Goal: Information Seeking & Learning: Learn about a topic

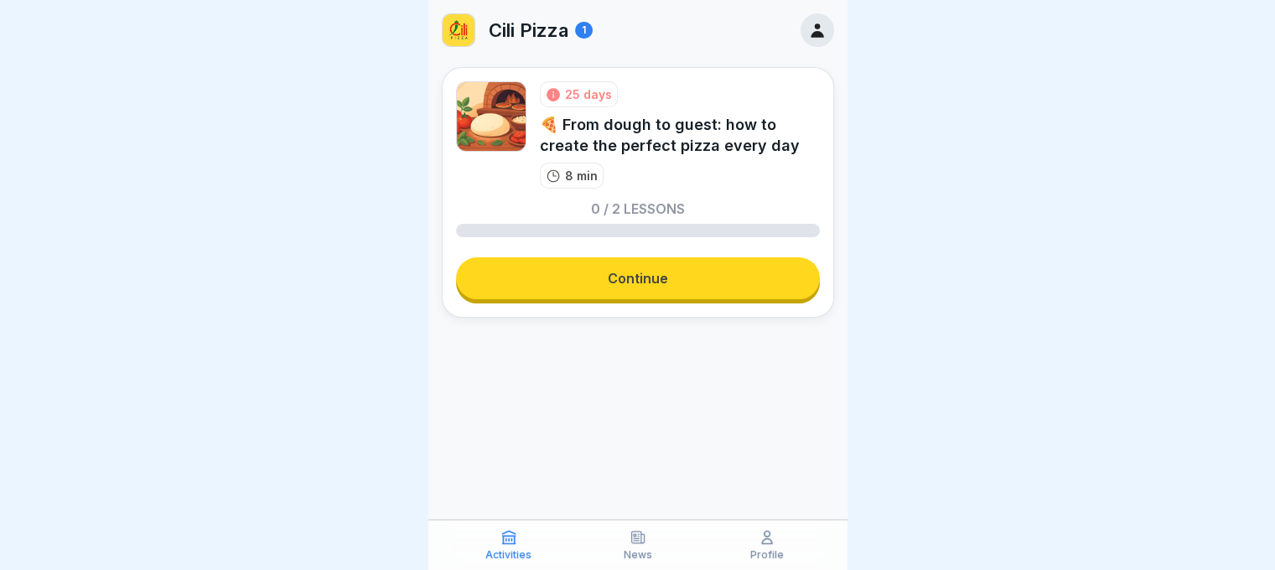
click at [681, 281] on link "Continue" at bounding box center [638, 278] width 364 height 42
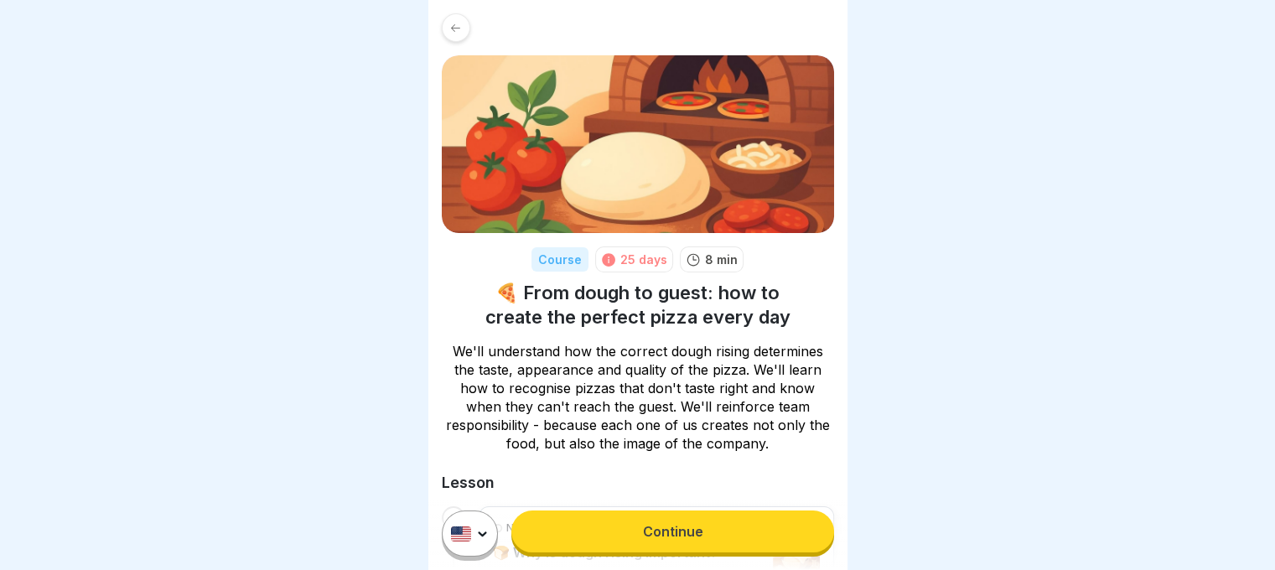
click at [733, 541] on link "Continue" at bounding box center [672, 531] width 322 height 42
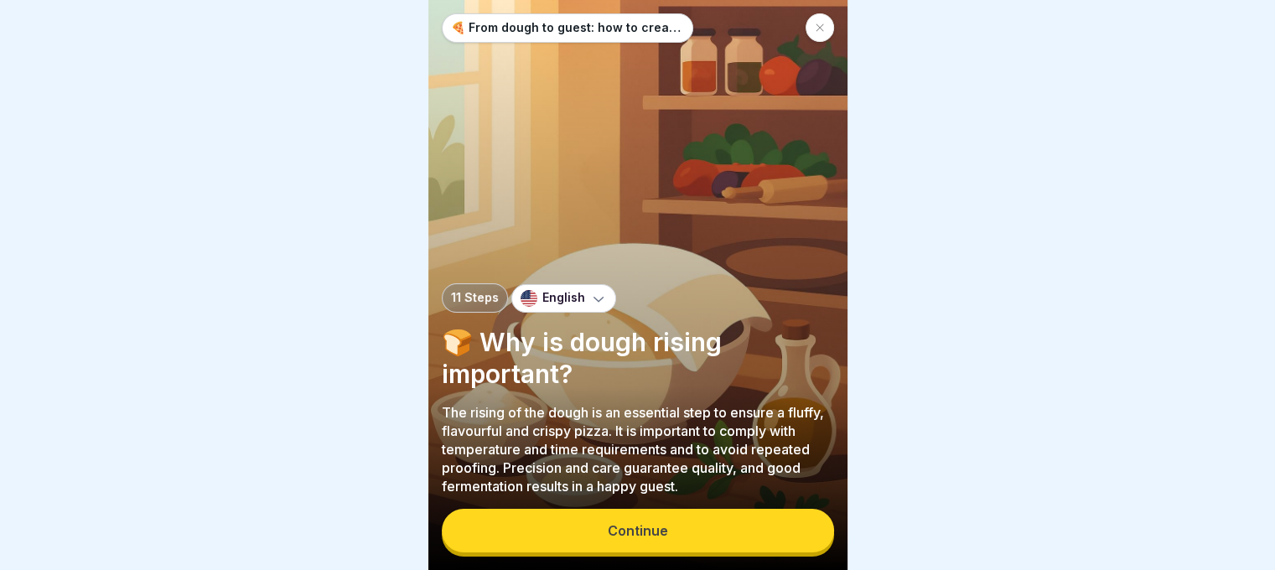
scroll to position [13, 0]
click at [709, 518] on button "Continue" at bounding box center [638, 531] width 392 height 44
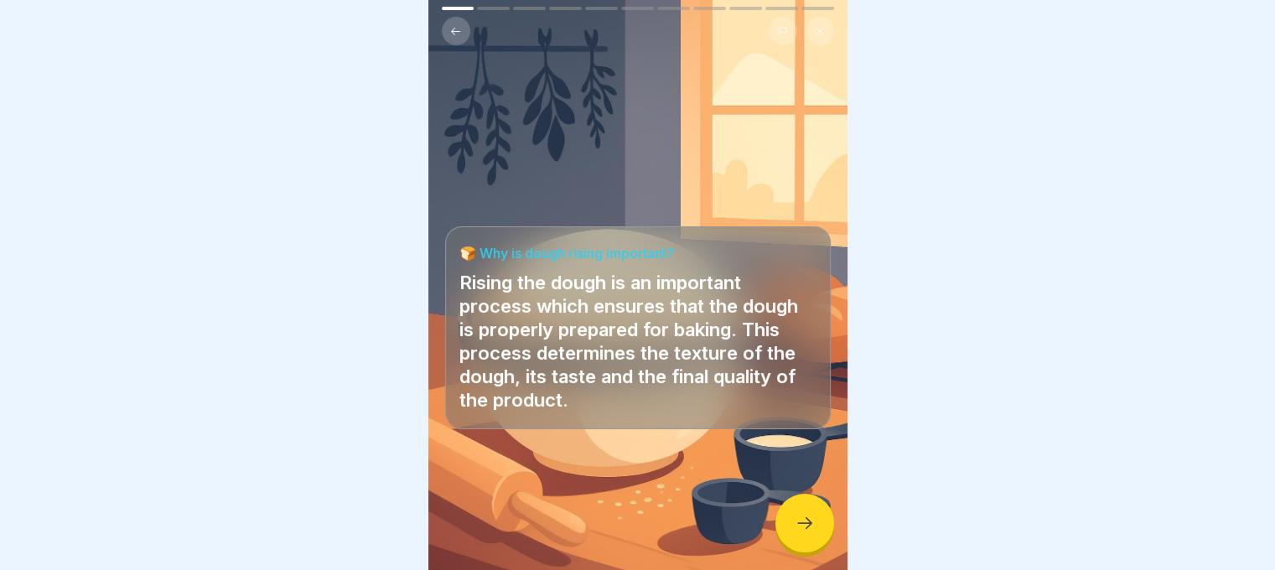
click at [807, 510] on div at bounding box center [804, 523] width 59 height 59
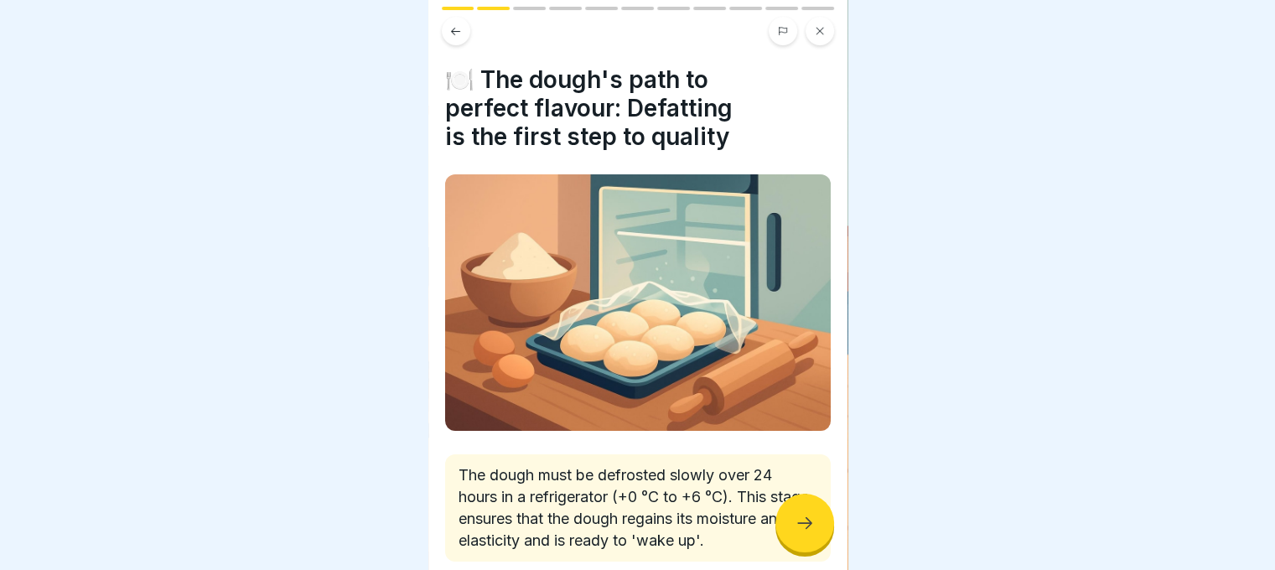
click at [807, 510] on div at bounding box center [804, 523] width 59 height 59
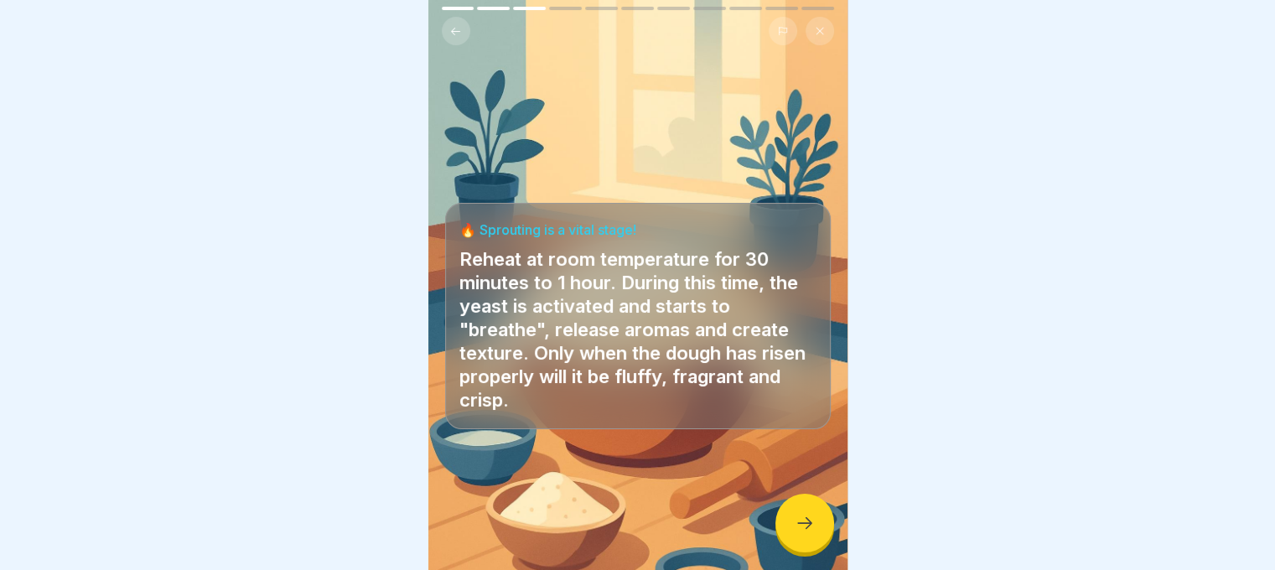
click at [807, 510] on div at bounding box center [804, 523] width 59 height 59
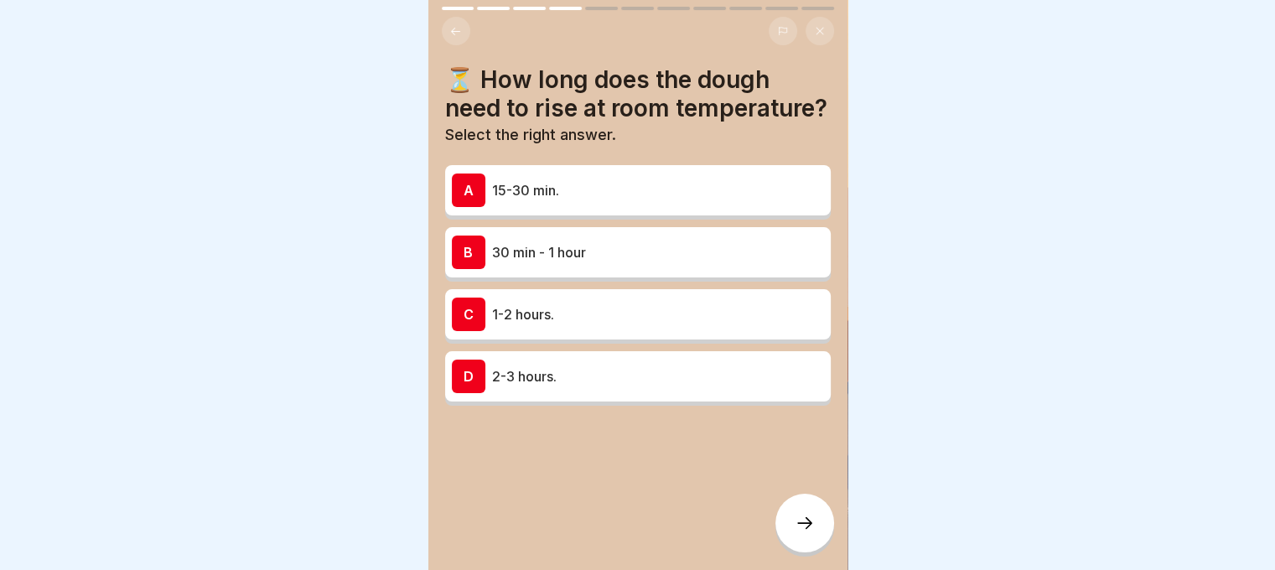
click at [591, 262] on p "30 min - 1 hour" at bounding box center [658, 252] width 332 height 20
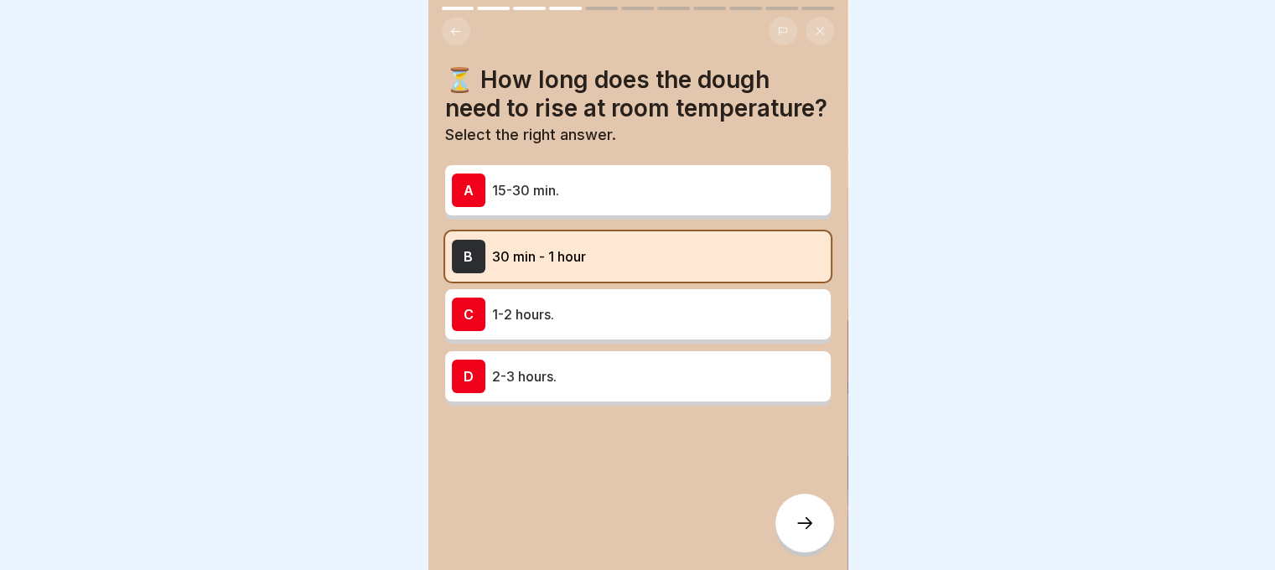
click at [807, 529] on icon at bounding box center [804, 523] width 20 height 20
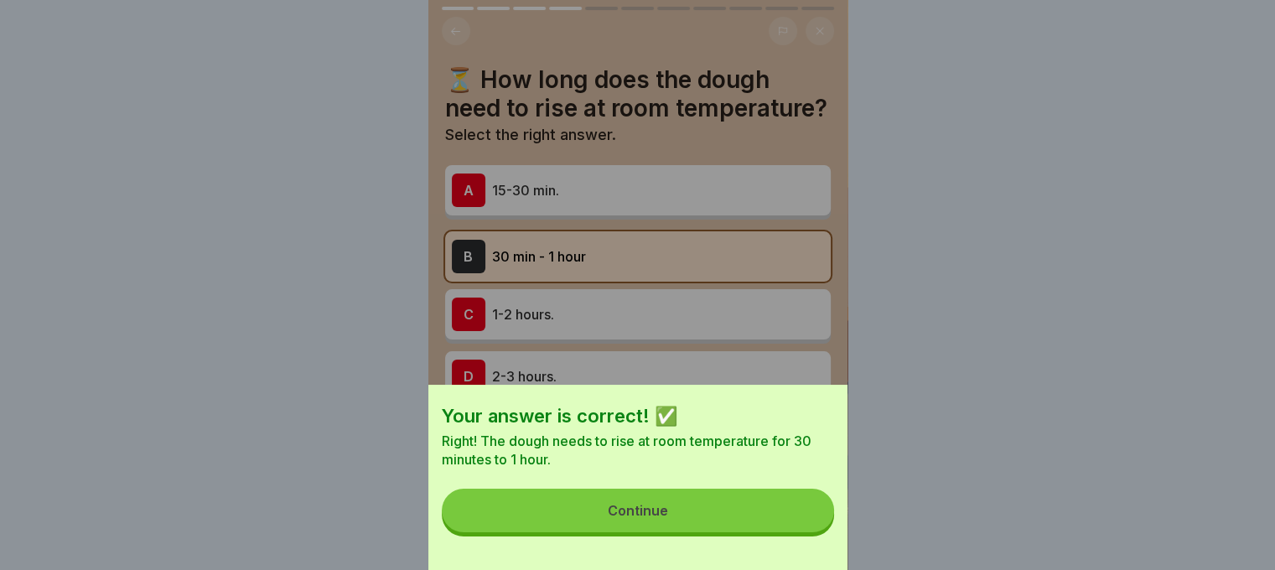
click at [807, 529] on button "Continue" at bounding box center [638, 511] width 392 height 44
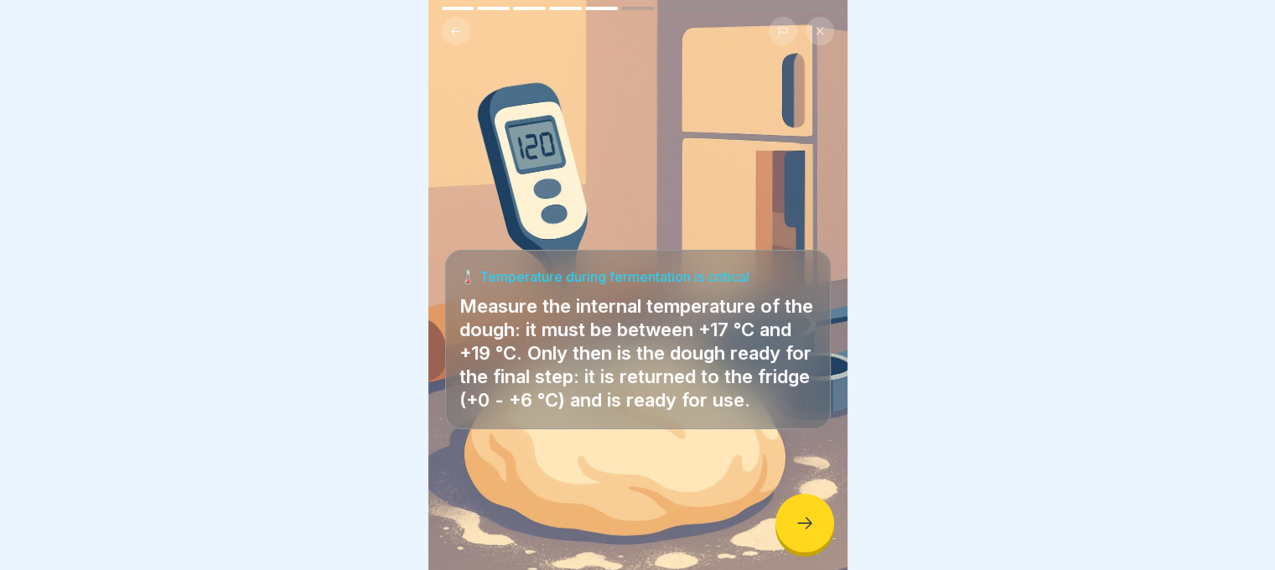
click at [805, 529] on icon at bounding box center [804, 523] width 20 height 20
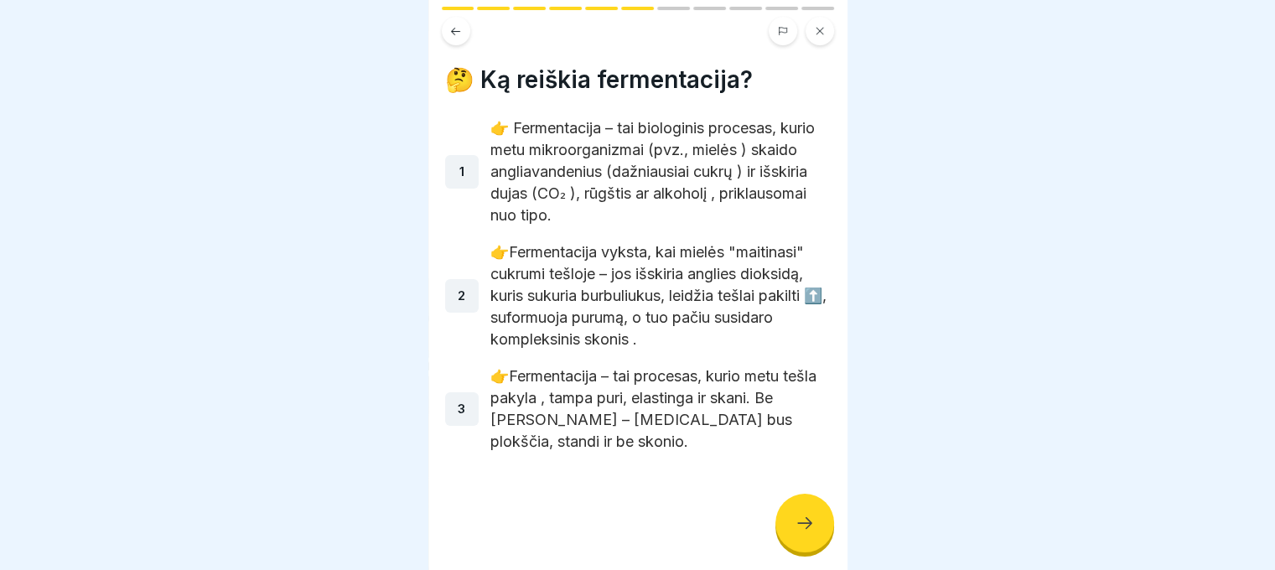
click at [805, 526] on icon at bounding box center [804, 523] width 20 height 20
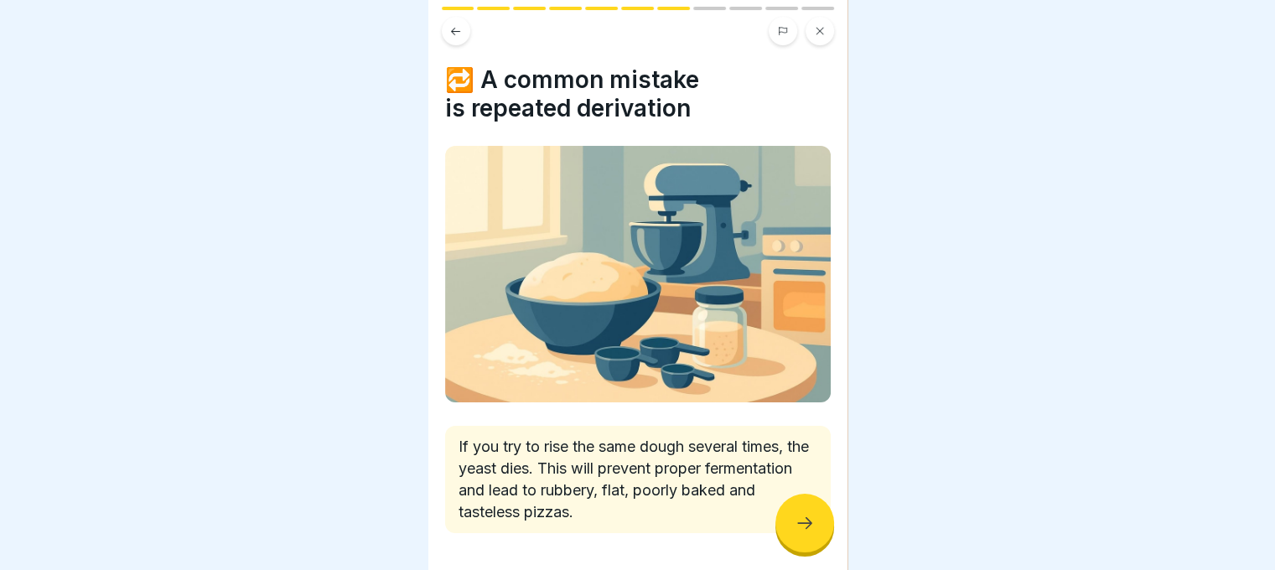
click at [805, 526] on icon at bounding box center [804, 523] width 20 height 20
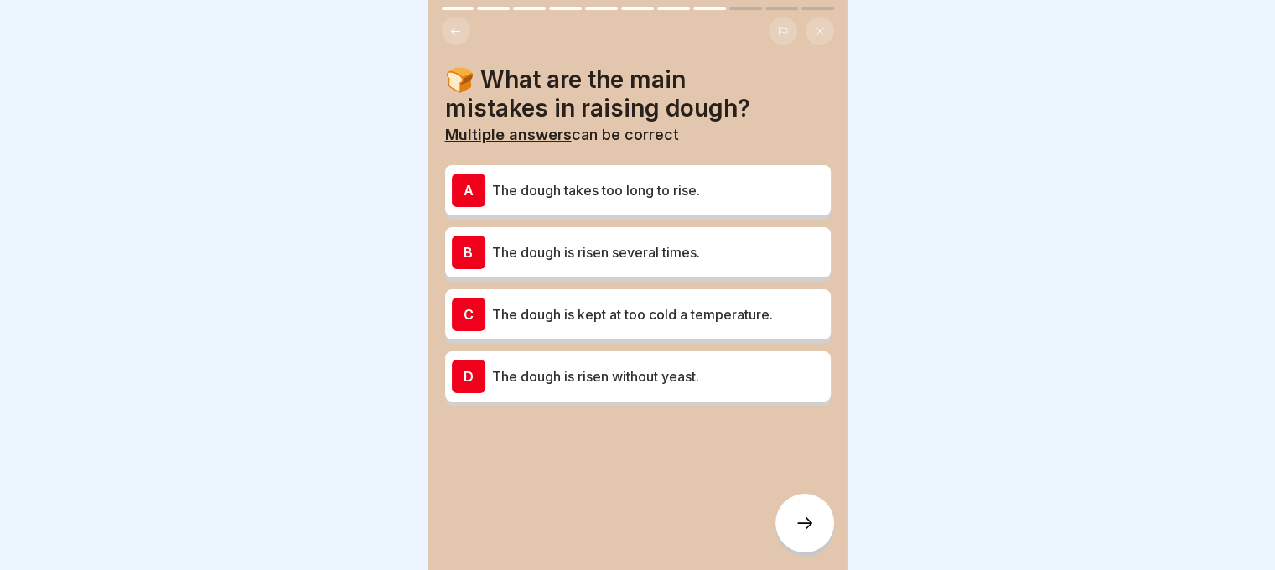
click at [560, 242] on p "The dough is risen several times." at bounding box center [658, 252] width 332 height 20
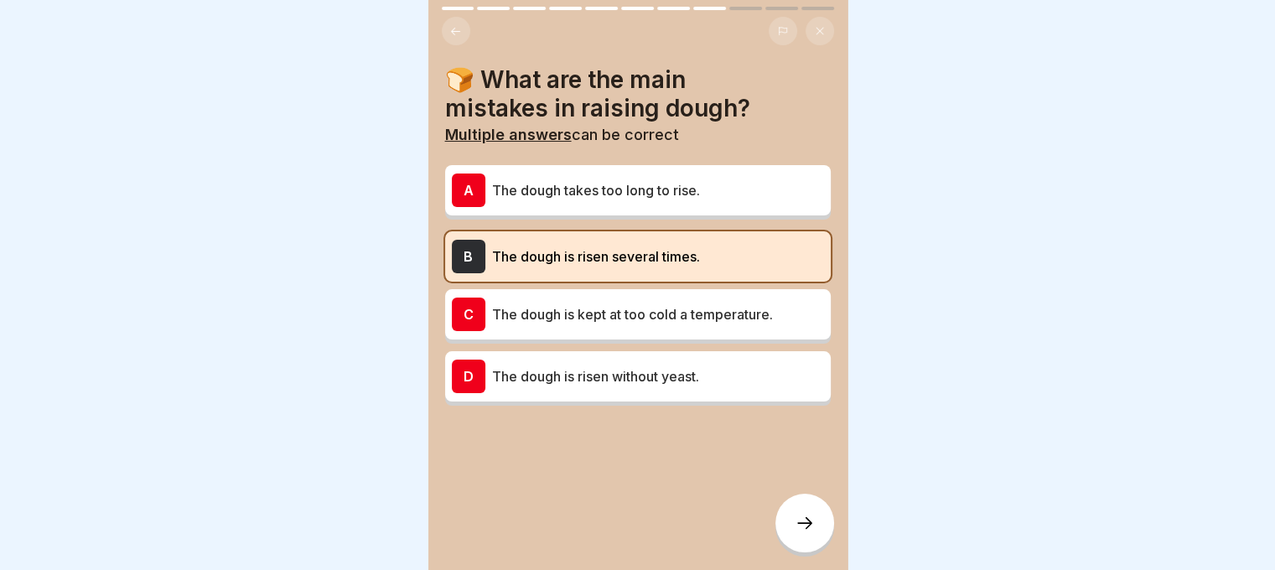
click at [818, 525] on div at bounding box center [804, 523] width 59 height 59
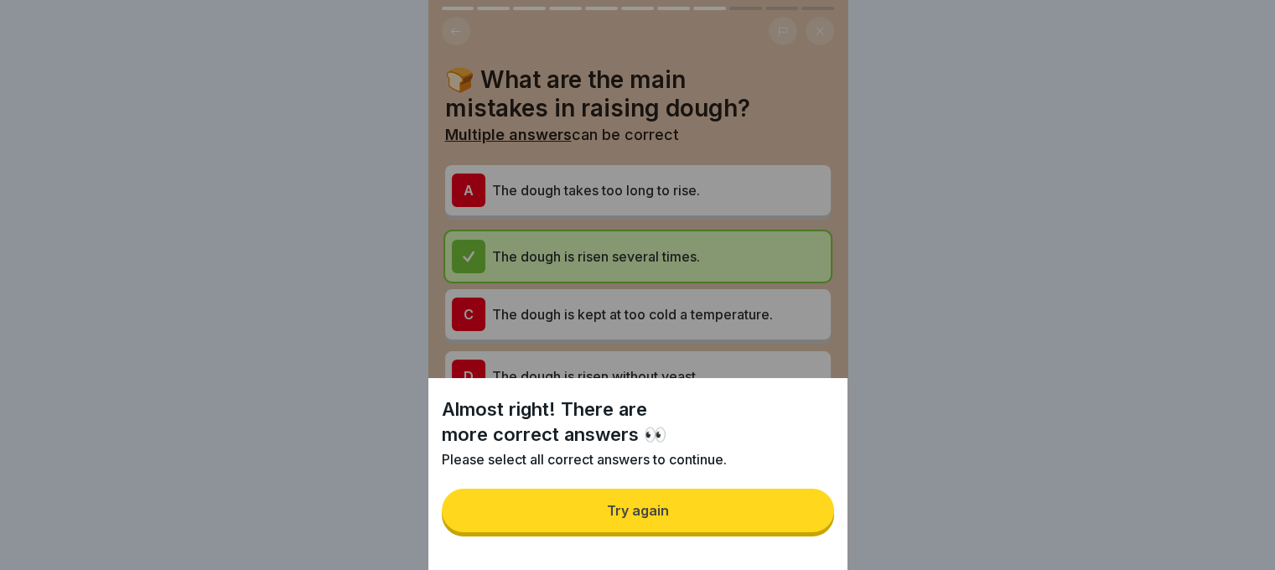
click at [811, 524] on button "Try again" at bounding box center [638, 511] width 392 height 44
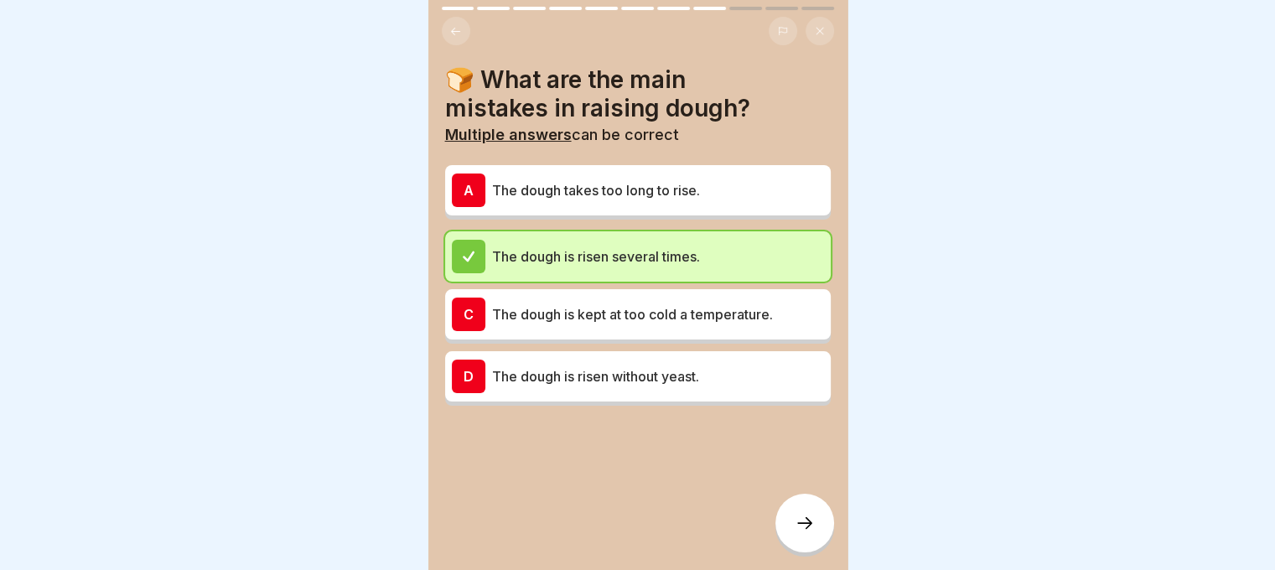
click at [608, 180] on p "The dough takes too long to rise." at bounding box center [658, 190] width 332 height 20
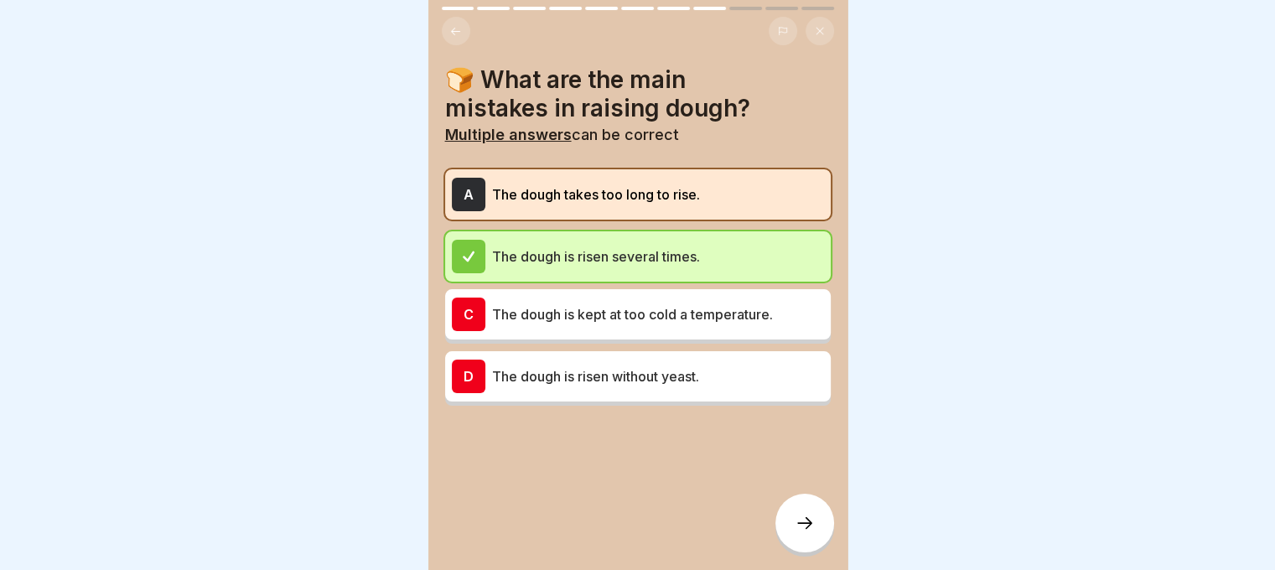
click at [801, 523] on icon at bounding box center [804, 523] width 20 height 20
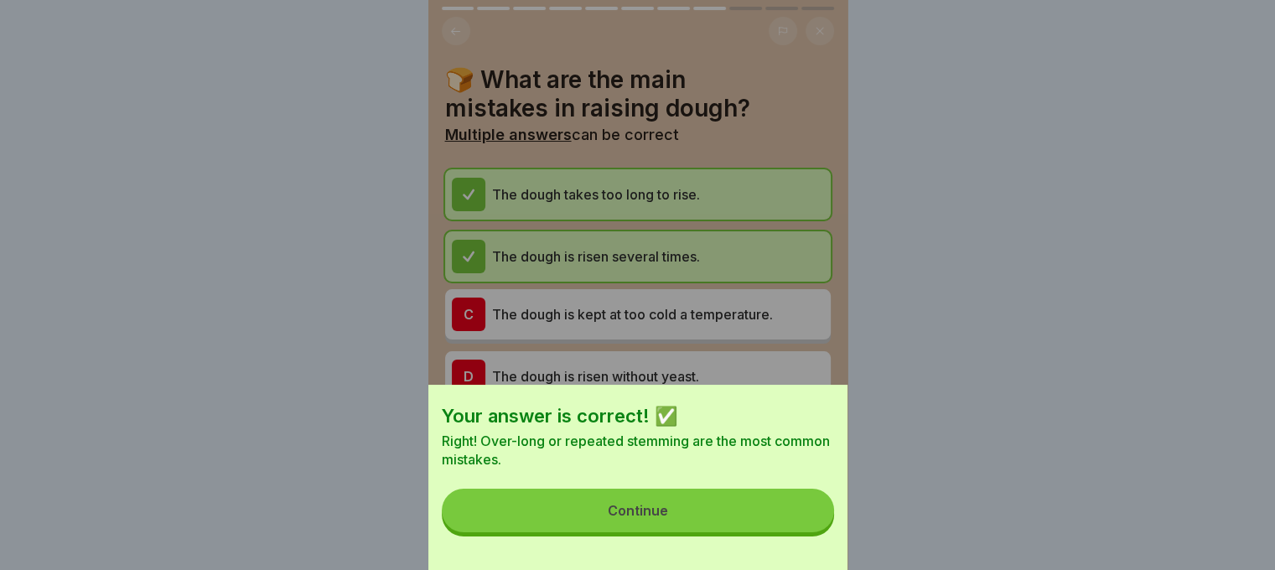
click at [797, 512] on button "Continue" at bounding box center [638, 511] width 392 height 44
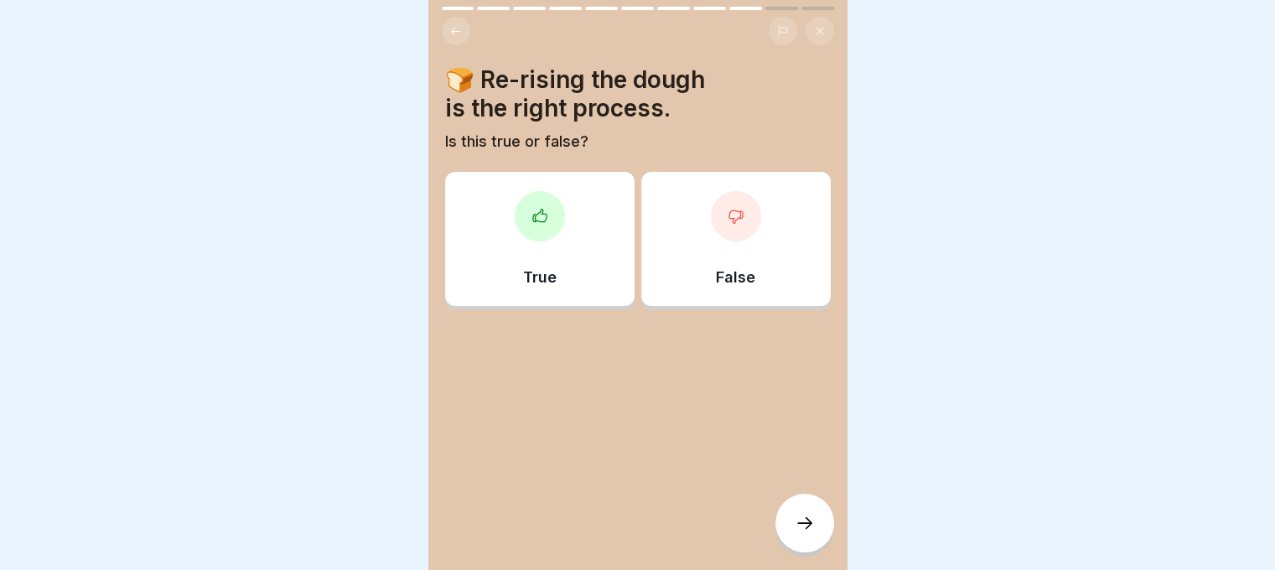
click at [729, 210] on icon at bounding box center [734, 216] width 13 height 13
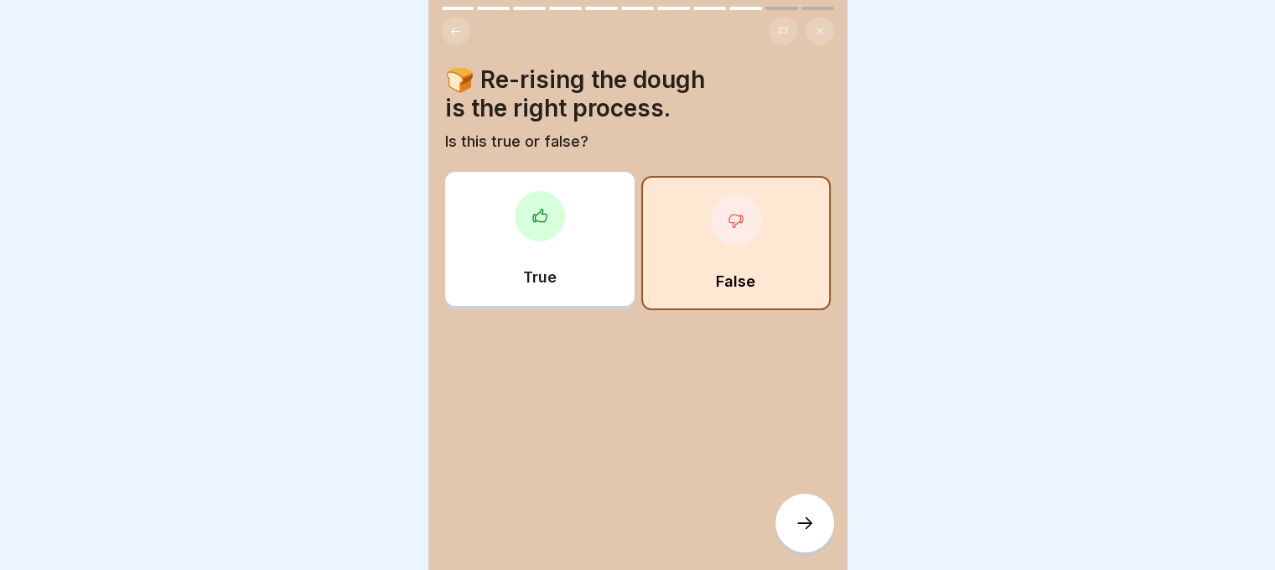
click at [798, 518] on icon at bounding box center [804, 523] width 20 height 20
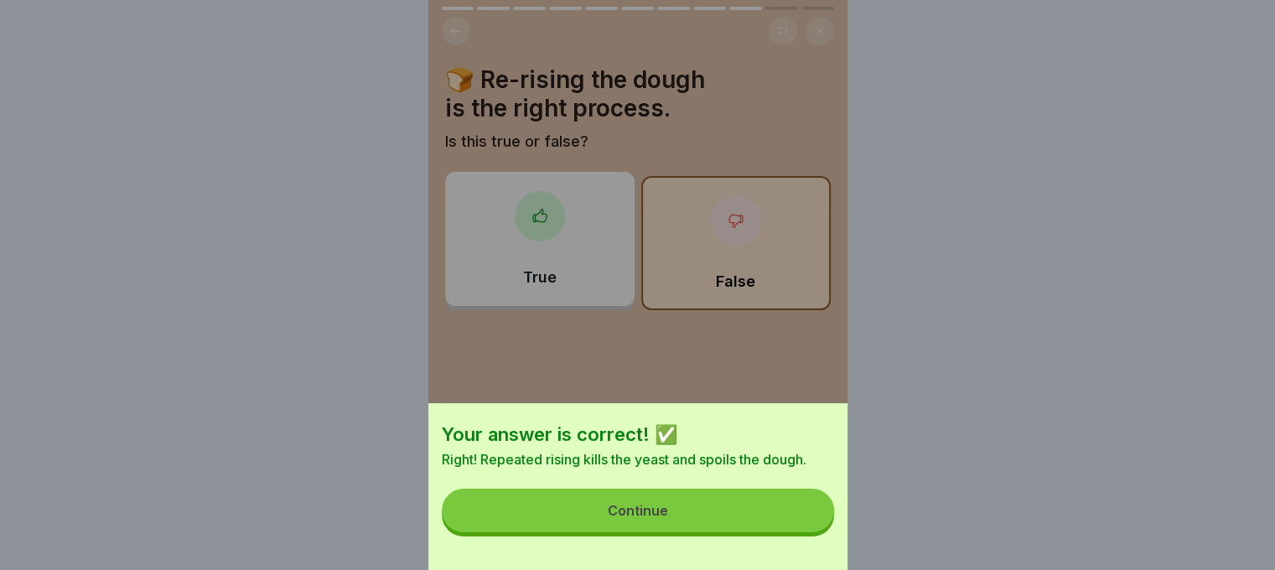
click at [687, 512] on button "Continue" at bounding box center [638, 511] width 392 height 44
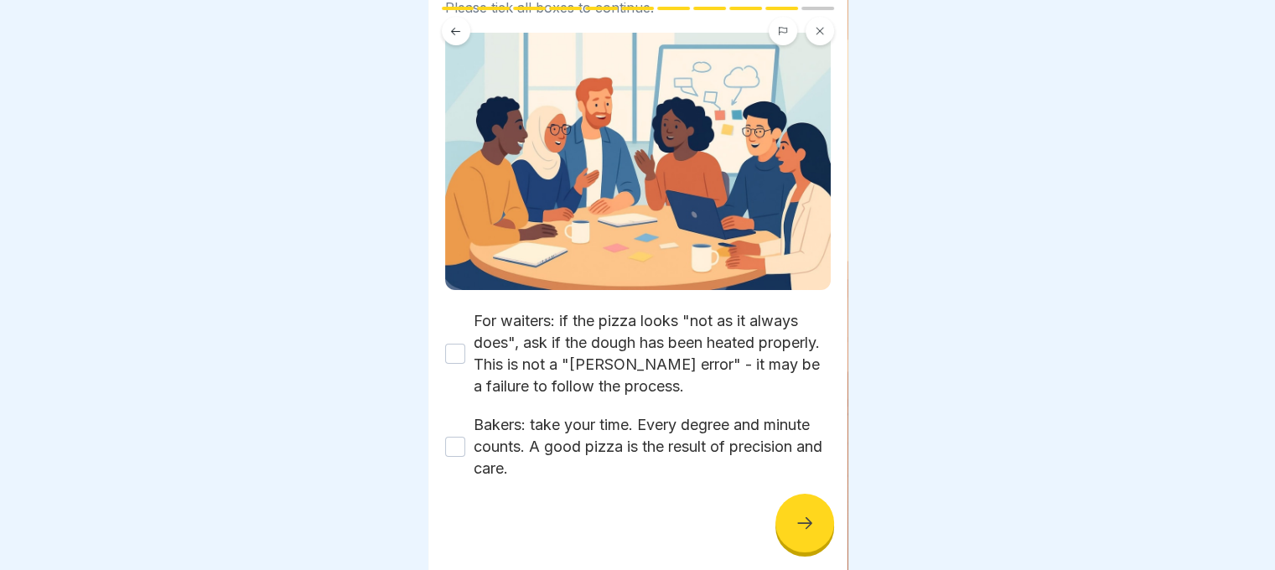
scroll to position [165, 0]
click at [453, 343] on button "For waiters: if the pizza looks "not as it always does", ask if the dough has b…" at bounding box center [455, 353] width 20 height 20
click at [462, 436] on button "Bakers: take your time. Every degree and minute counts. A good pizza is the res…" at bounding box center [455, 446] width 20 height 20
click at [792, 514] on div at bounding box center [804, 523] width 59 height 59
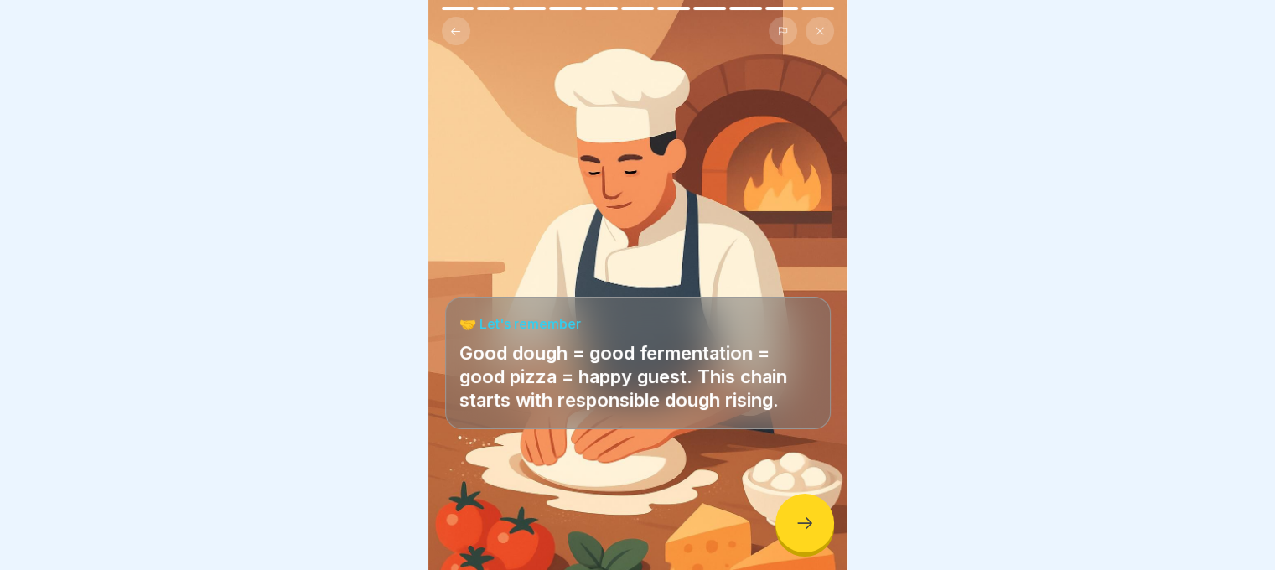
click at [803, 525] on icon at bounding box center [804, 523] width 20 height 20
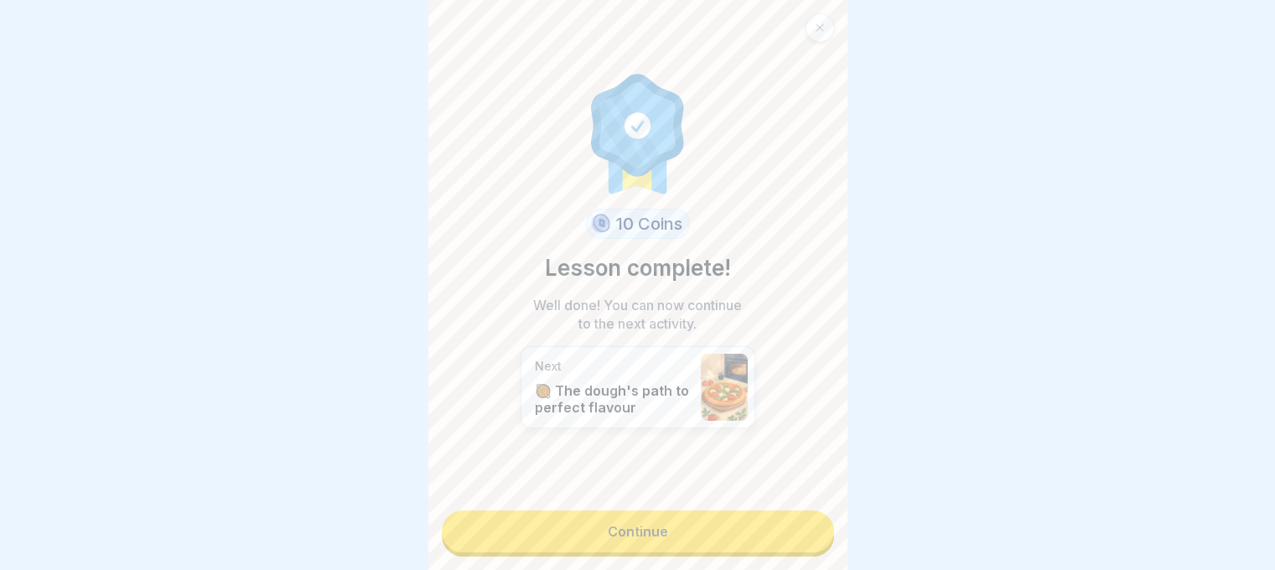
click at [768, 520] on link "Continue" at bounding box center [638, 531] width 392 height 42
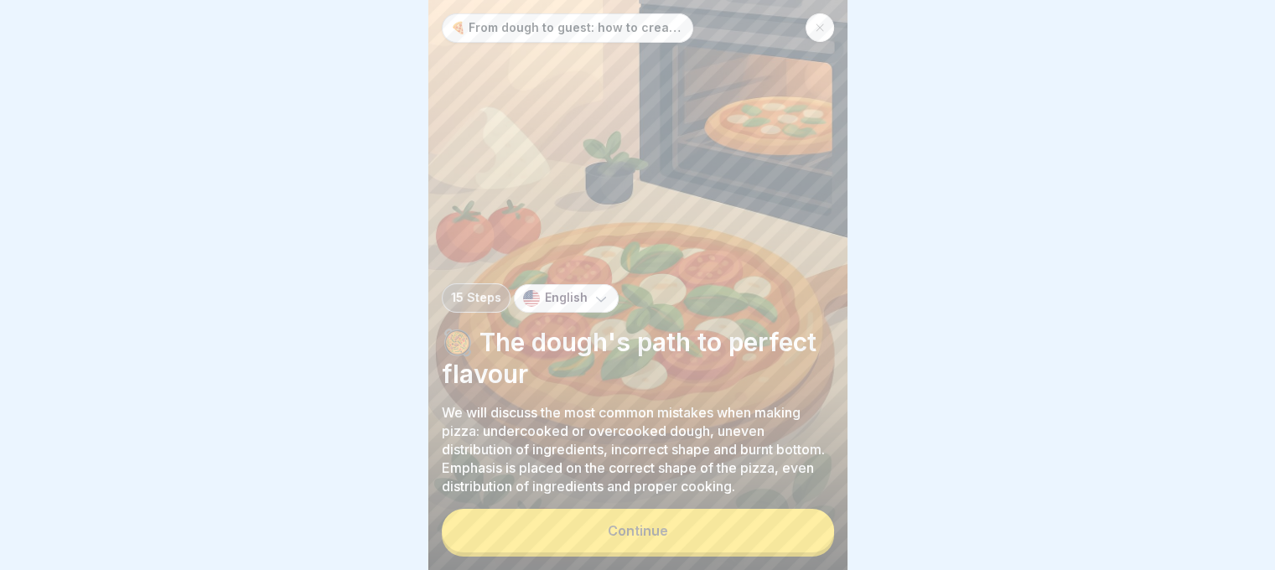
click at [768, 520] on div "🍕 From dough to guest: how to create the perfect pizza every day 15 Steps Engli…" at bounding box center [637, 285] width 419 height 570
click at [758, 532] on button "Continue" at bounding box center [638, 531] width 392 height 44
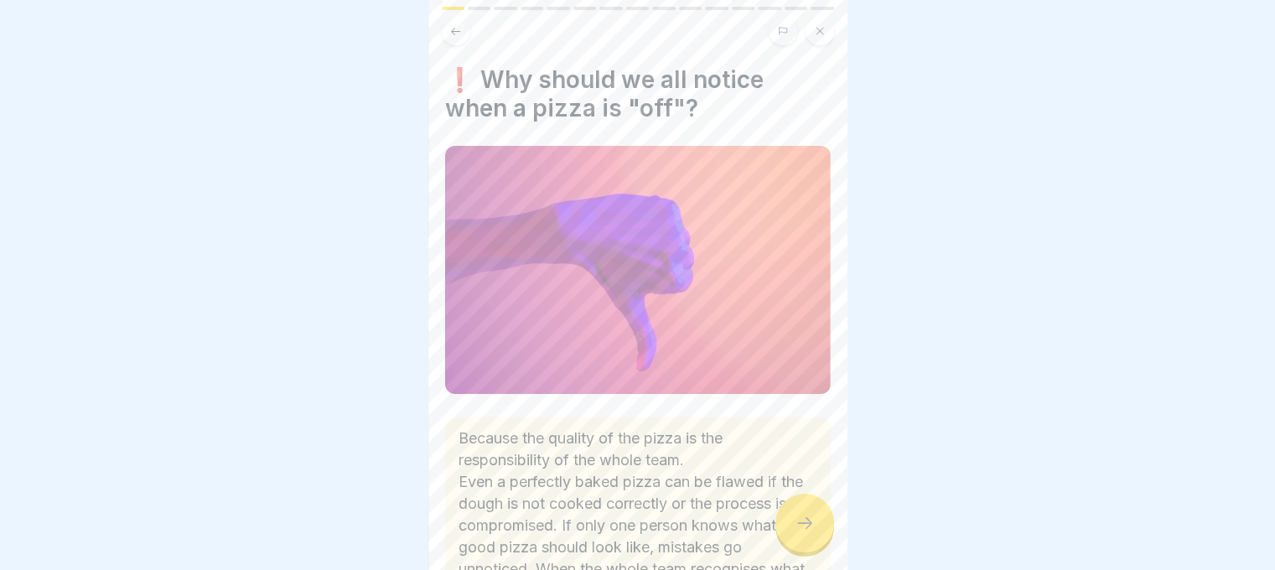
click at [796, 529] on icon at bounding box center [804, 523] width 20 height 20
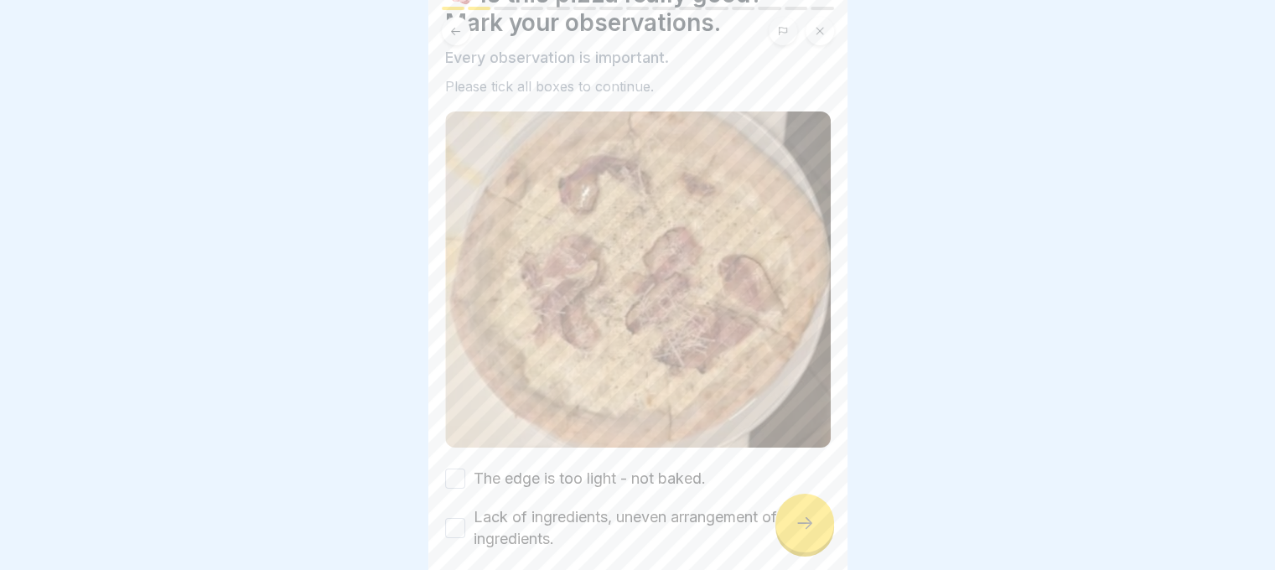
scroll to position [154, 0]
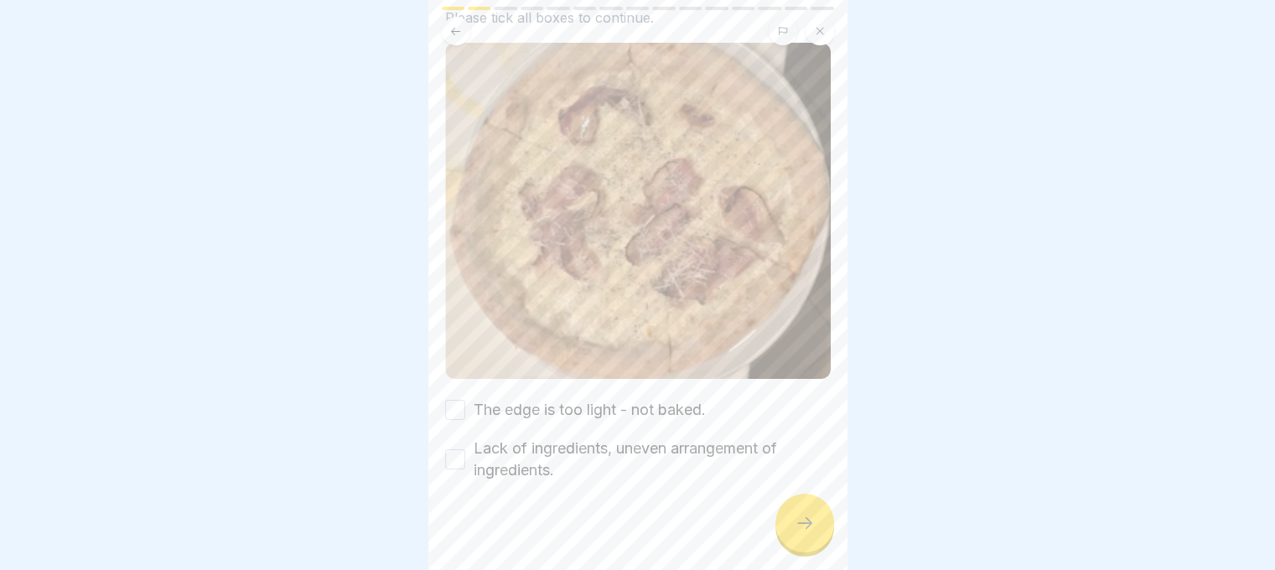
click at [447, 400] on button "The edge is too light - not baked." at bounding box center [455, 410] width 20 height 20
click at [453, 449] on button "Lack of ingredients, uneven arrangement of ingredients." at bounding box center [455, 459] width 20 height 20
click at [810, 523] on icon at bounding box center [804, 523] width 20 height 20
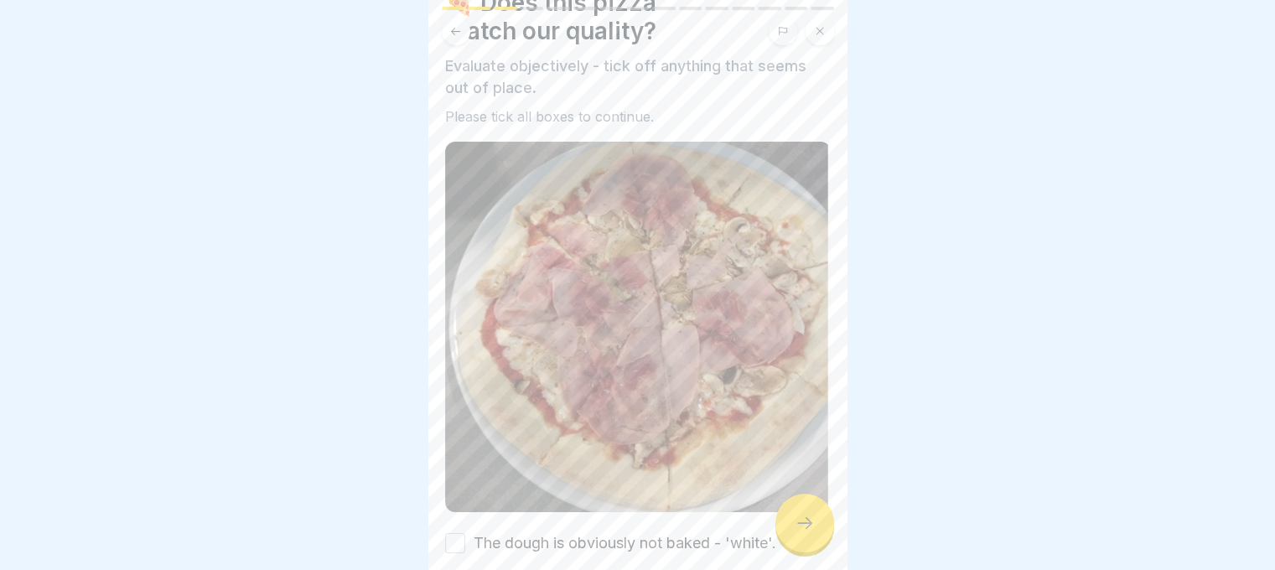
scroll to position [188, 0]
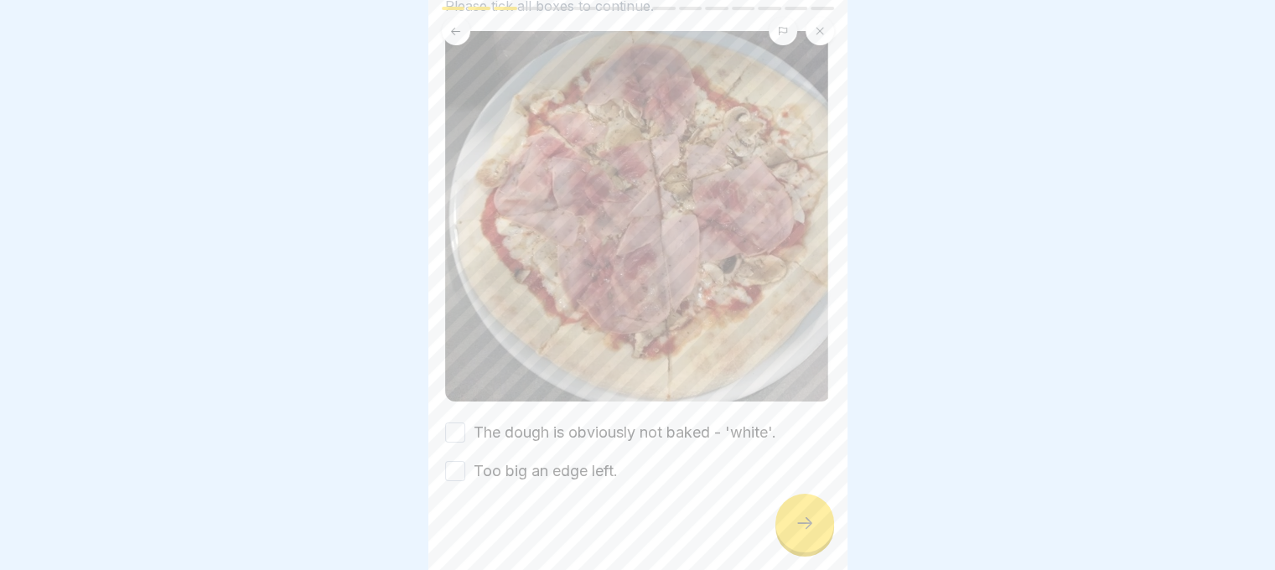
click at [455, 422] on button "The dough is obviously not baked - 'white'." at bounding box center [455, 432] width 20 height 20
click at [448, 482] on div at bounding box center [638, 532] width 386 height 101
click at [459, 461] on button "Too big an edge left." at bounding box center [455, 471] width 20 height 20
click at [801, 515] on icon at bounding box center [804, 523] width 20 height 20
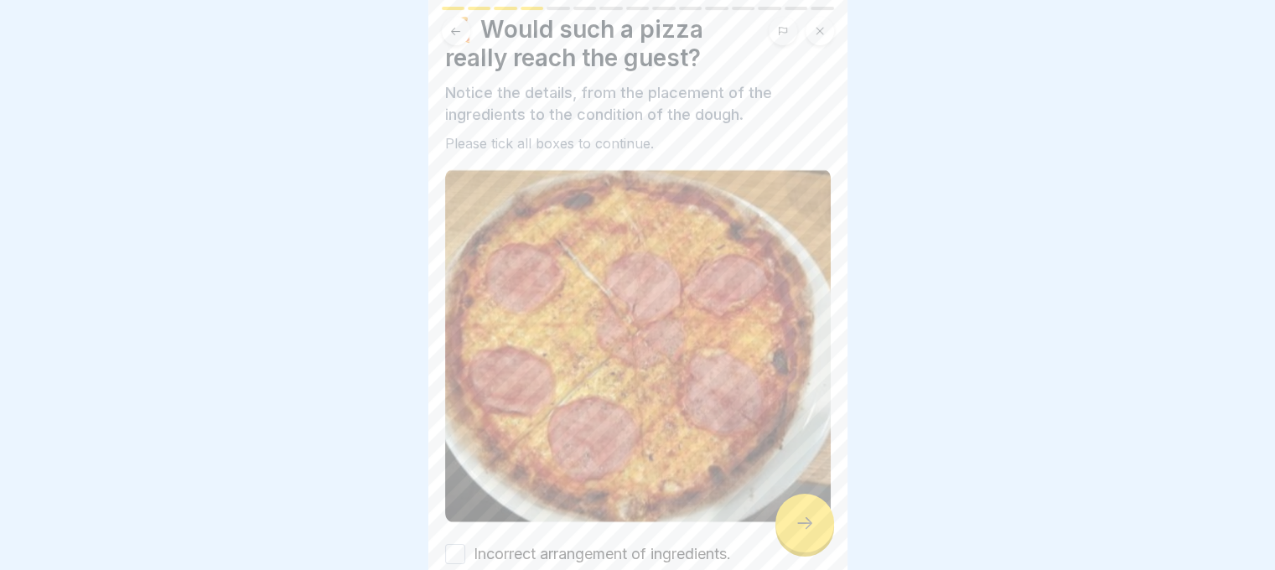
scroll to position [172, 0]
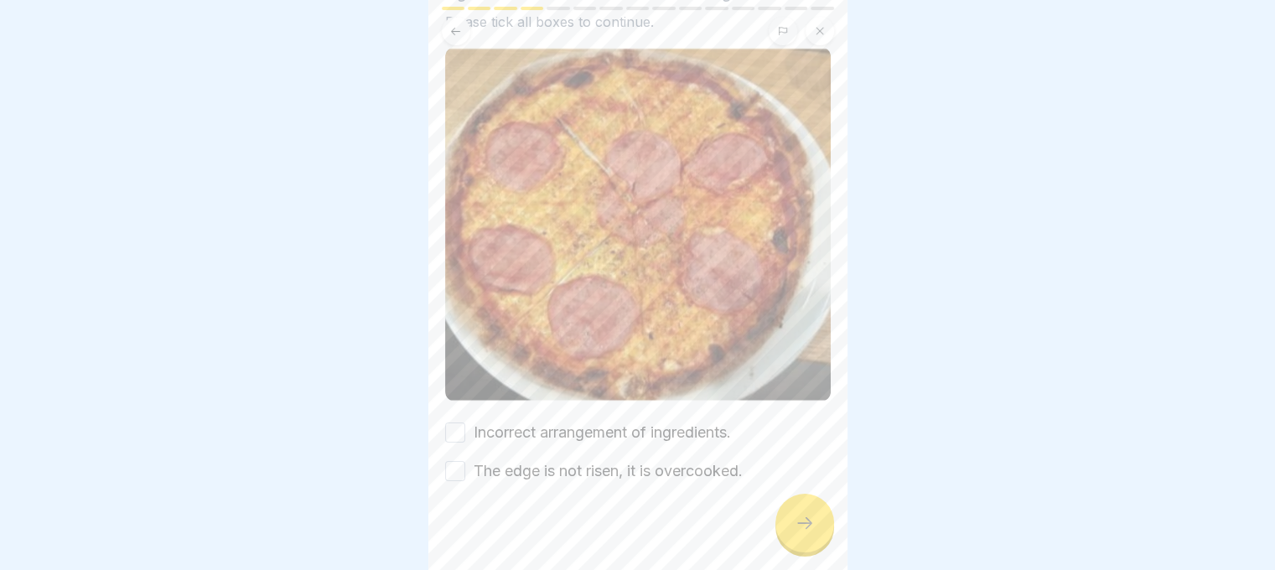
click at [451, 422] on button "Incorrect arrangement of ingredients." at bounding box center [455, 432] width 20 height 20
click at [458, 461] on button "The edge is not risen, it is overcooked." at bounding box center [455, 471] width 20 height 20
click at [805, 525] on icon at bounding box center [804, 523] width 20 height 20
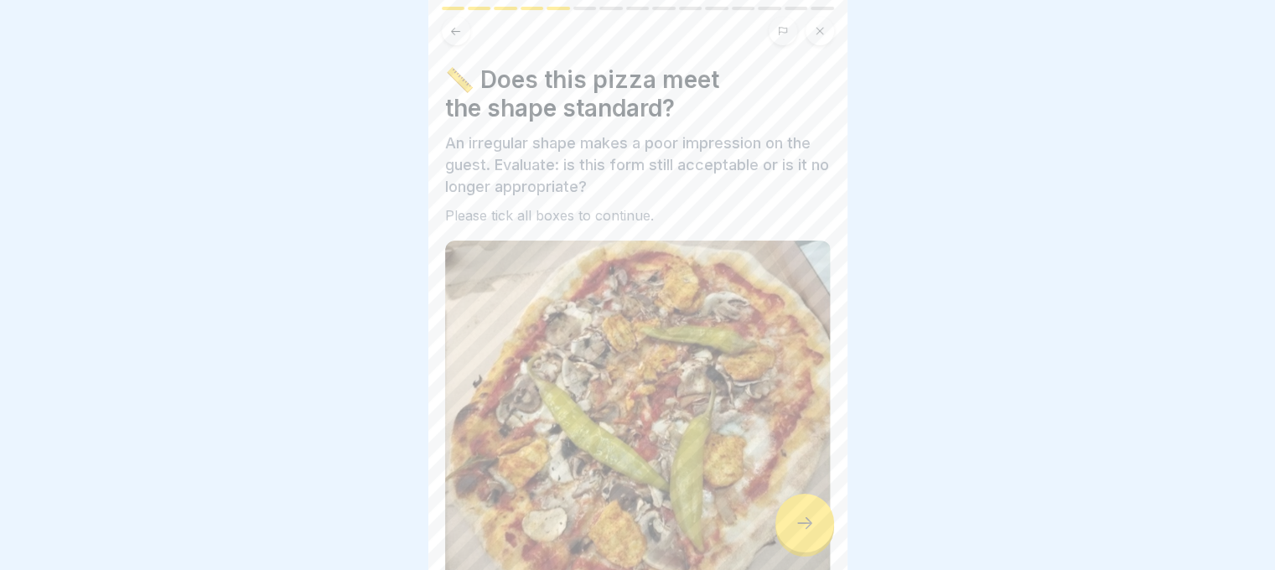
click at [798, 519] on icon at bounding box center [804, 523] width 20 height 20
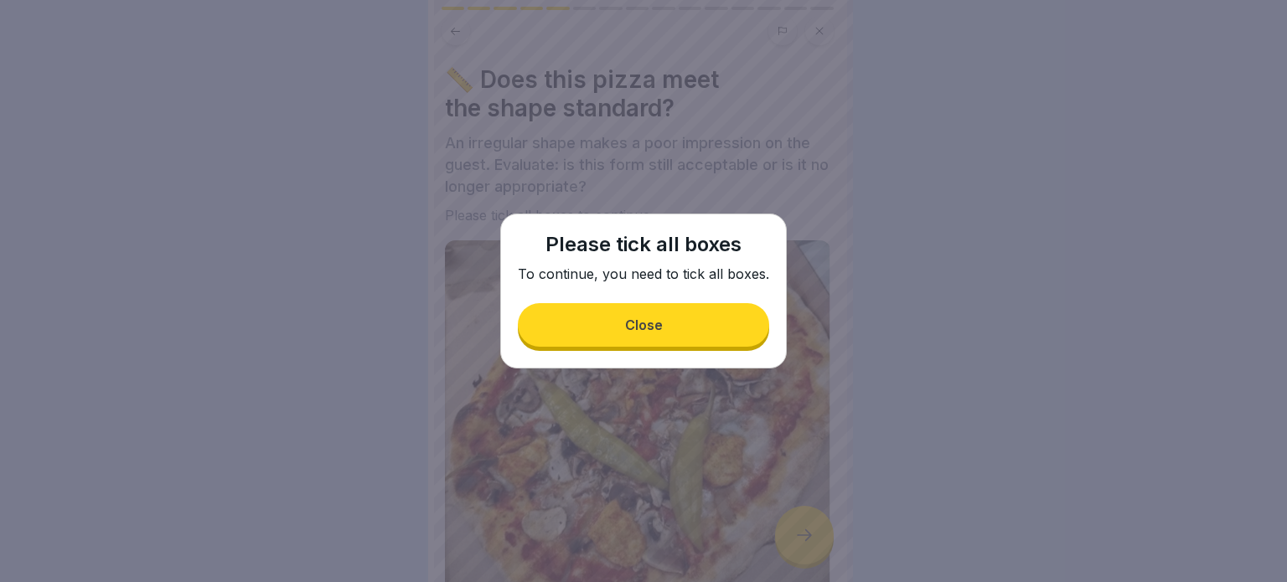
click at [695, 310] on button "Close" at bounding box center [643, 325] width 251 height 44
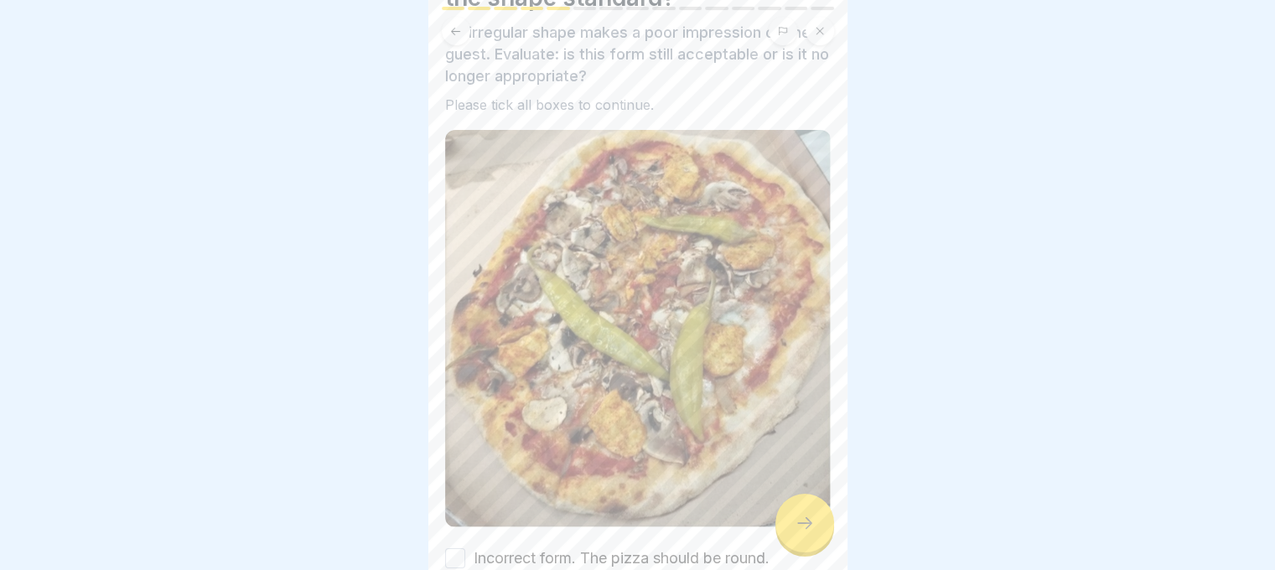
scroll to position [235, 0]
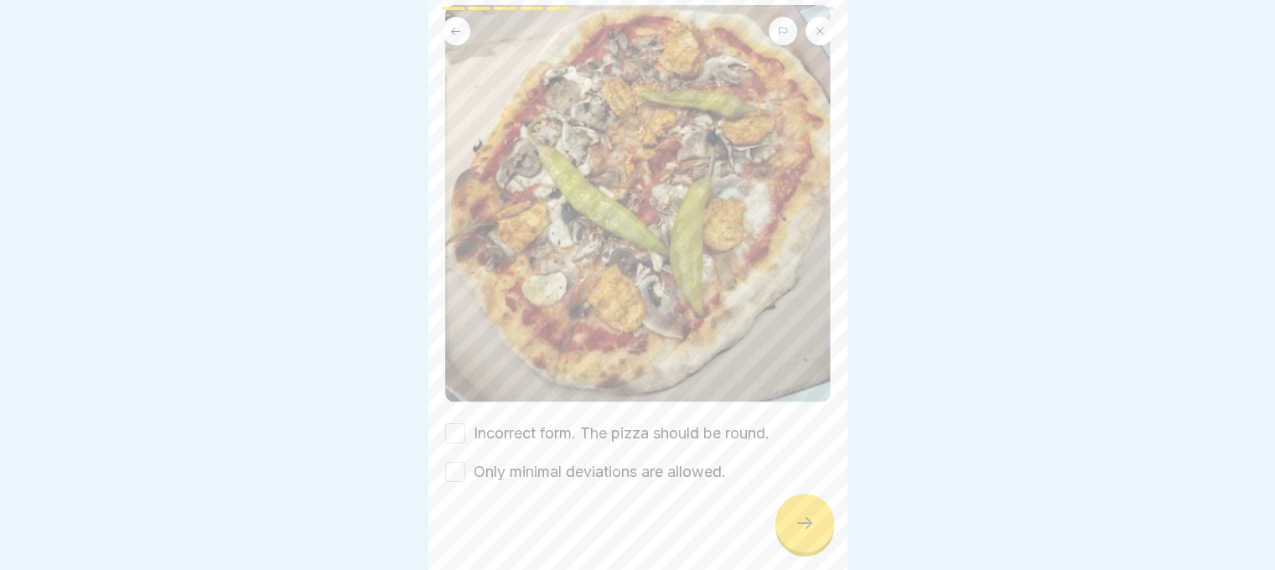
click at [457, 424] on button "Incorrect form. The pizza should be round." at bounding box center [455, 433] width 20 height 20
click at [446, 462] on button "Only minimal deviations are allowed." at bounding box center [455, 472] width 20 height 20
click at [801, 526] on div at bounding box center [804, 523] width 59 height 59
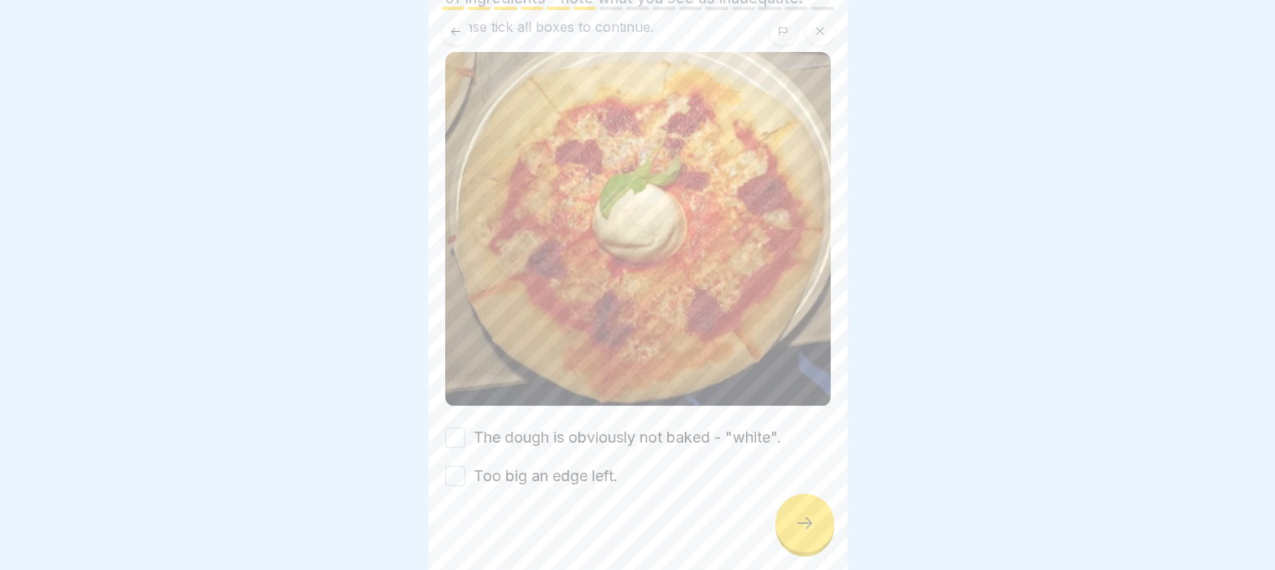
scroll to position [172, 0]
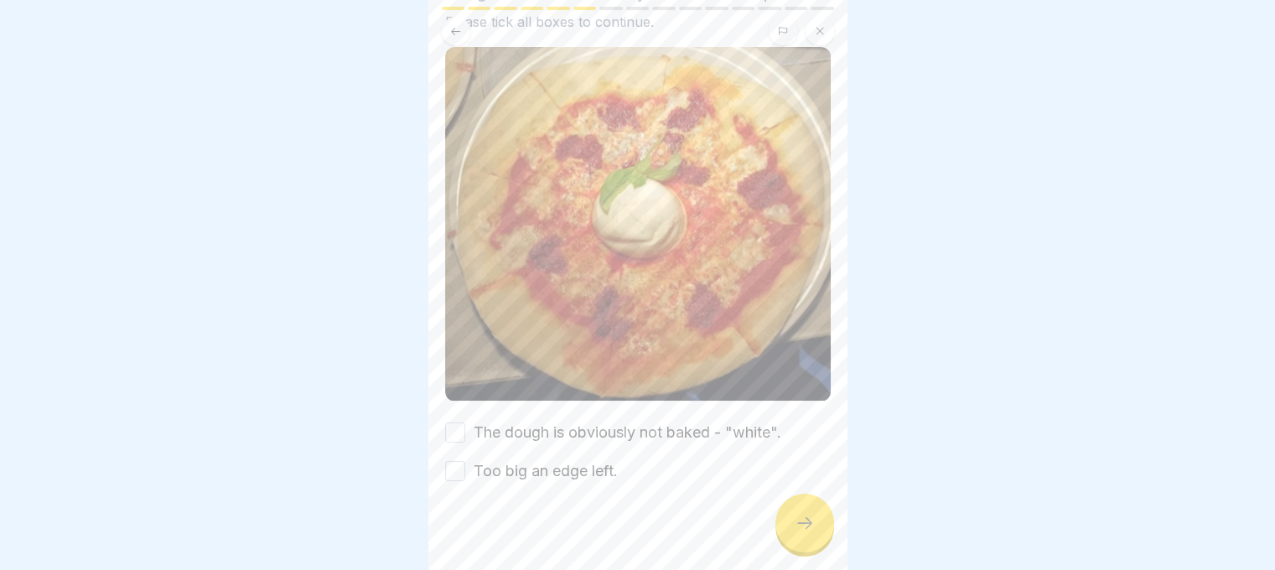
click at [466, 422] on div "The dough is obviously not baked - "white"." at bounding box center [613, 433] width 336 height 22
click at [458, 422] on button "The dough is obviously not baked - "white"." at bounding box center [455, 432] width 20 height 20
click at [458, 461] on button "Too big an edge left." at bounding box center [455, 471] width 20 height 20
click at [784, 543] on div at bounding box center [804, 523] width 59 height 59
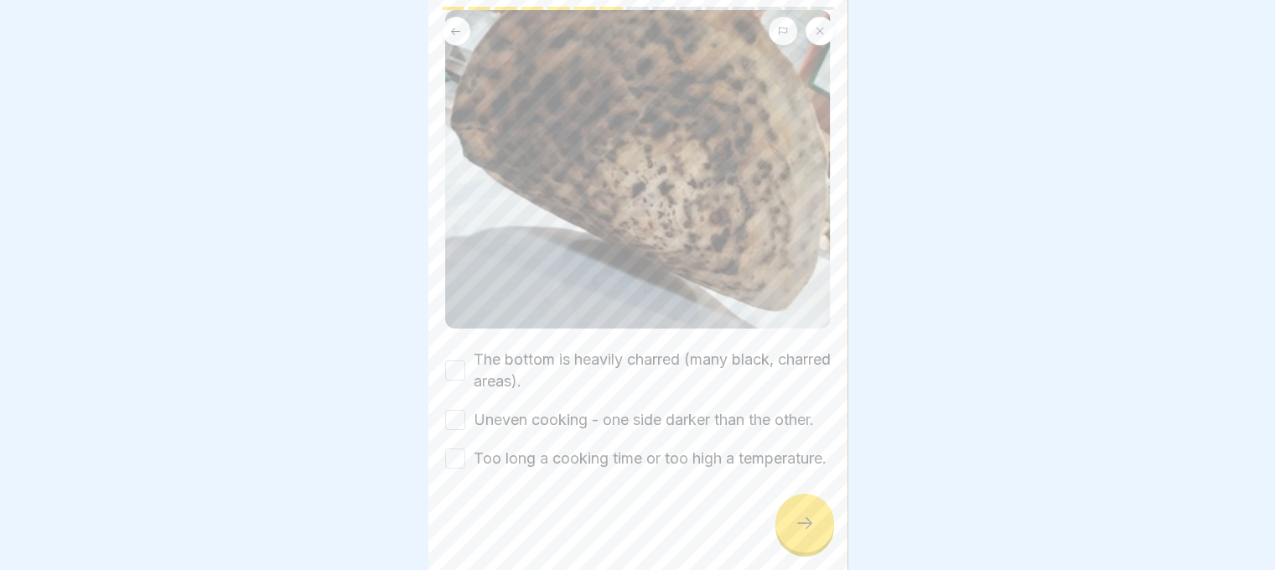
scroll to position [263, 0]
click at [447, 360] on button "The bottom is heavily charred (many black, charred areas)." at bounding box center [455, 370] width 20 height 20
click at [453, 410] on button "Uneven cooking - one side darker than the other." at bounding box center [455, 420] width 20 height 20
click at [453, 448] on button "Too long a cooking time or too high a temperature." at bounding box center [455, 458] width 20 height 20
click at [784, 533] on div at bounding box center [804, 523] width 59 height 59
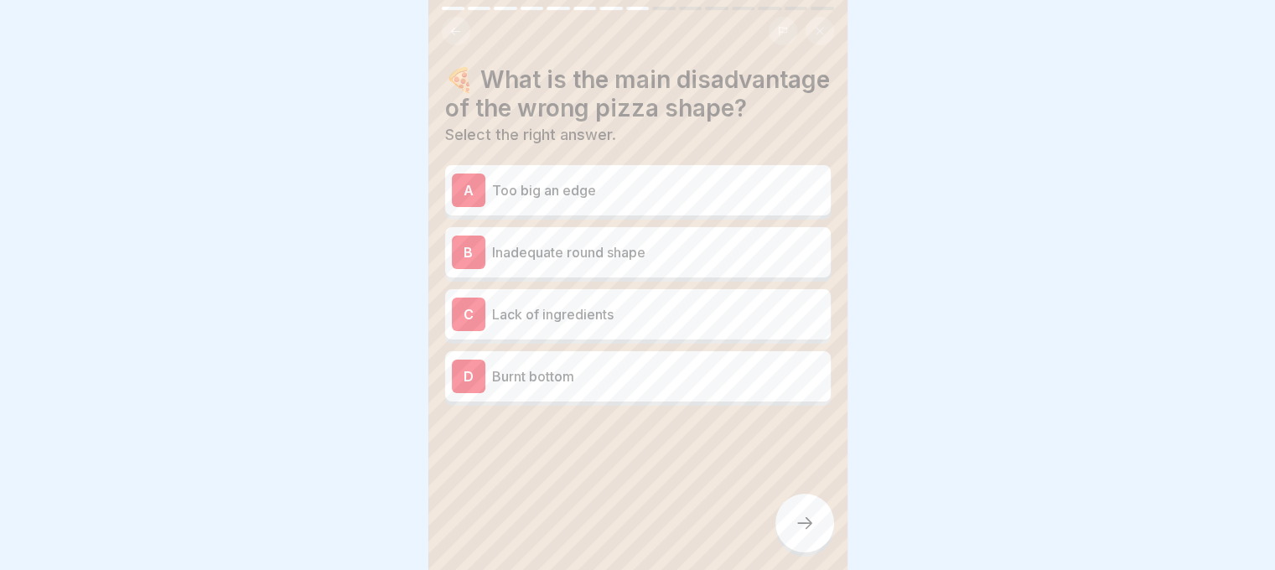
click at [654, 262] on p "Inadequate round shape" at bounding box center [658, 252] width 332 height 20
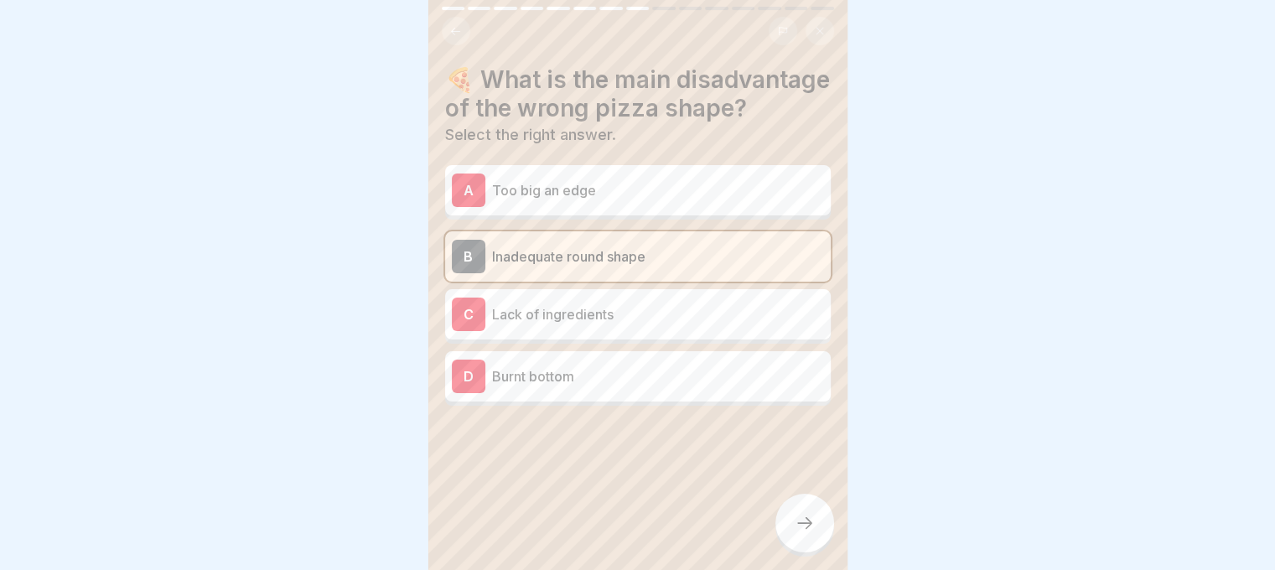
click at [655, 200] on p "Too big an edge" at bounding box center [658, 190] width 332 height 20
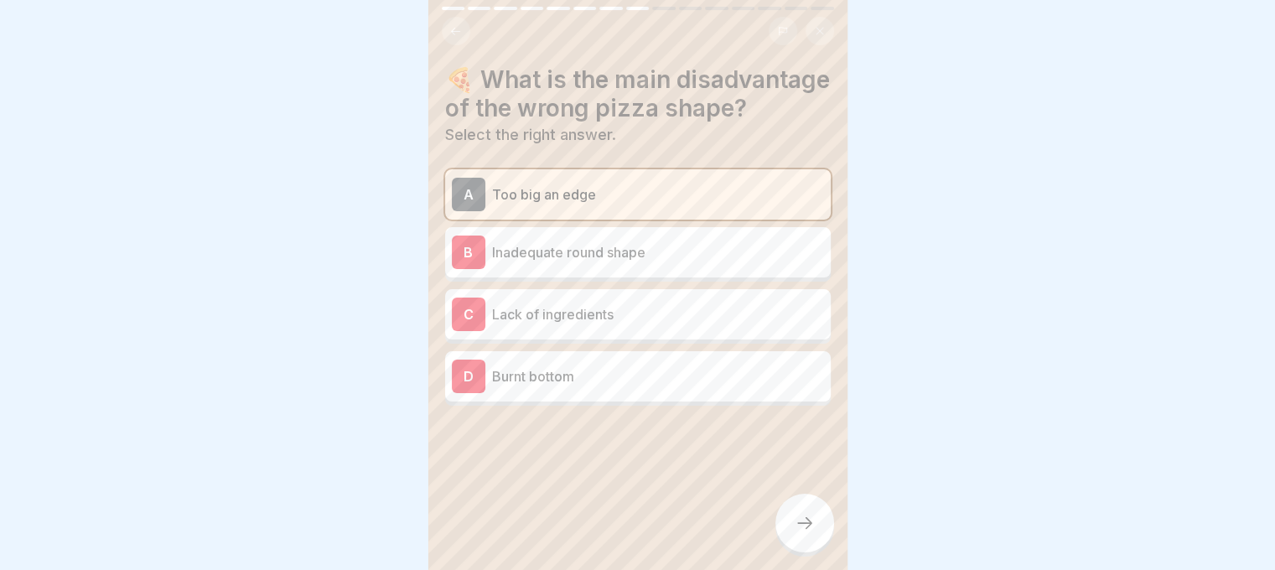
click at [793, 532] on div at bounding box center [804, 523] width 59 height 59
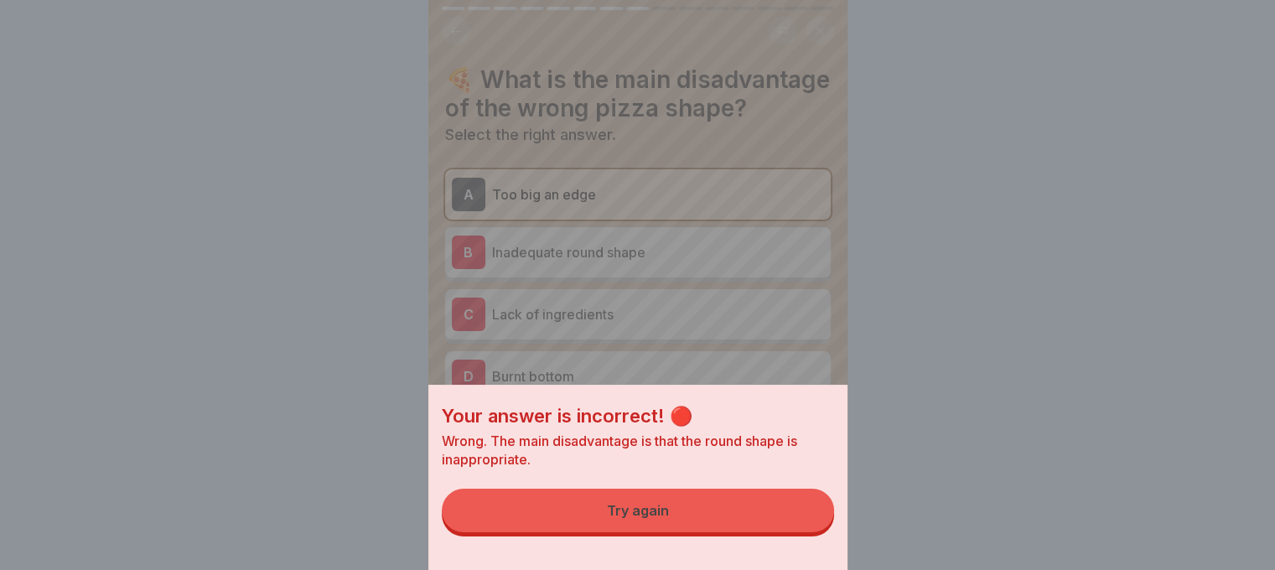
click at [791, 509] on button "Try again" at bounding box center [638, 511] width 392 height 44
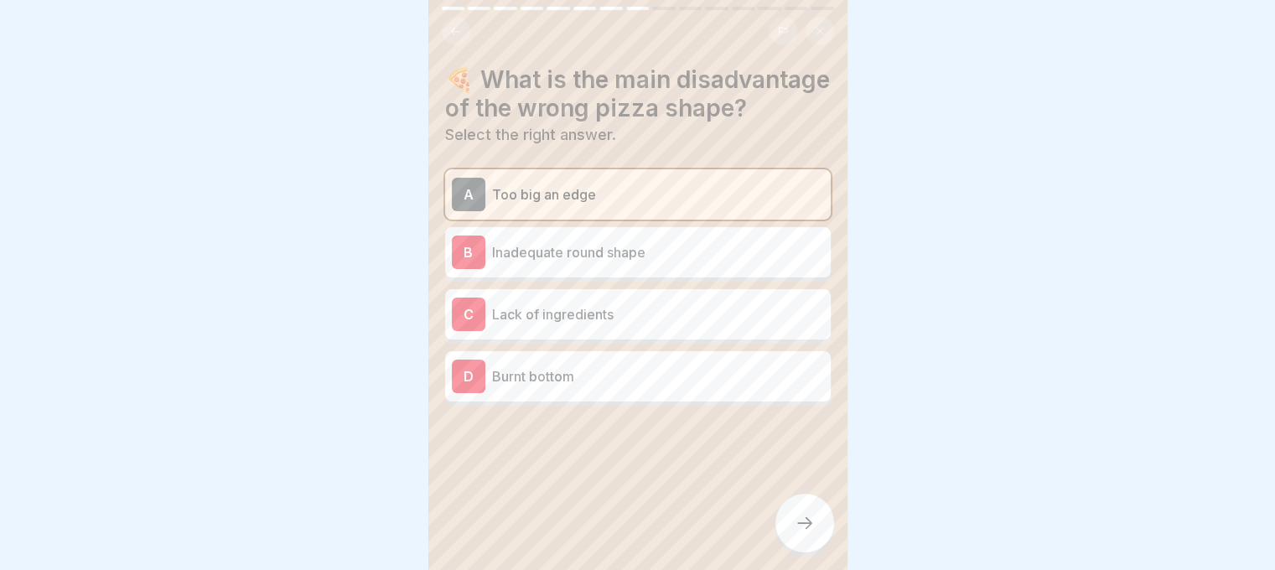
click at [646, 262] on p "Inadequate round shape" at bounding box center [658, 252] width 332 height 20
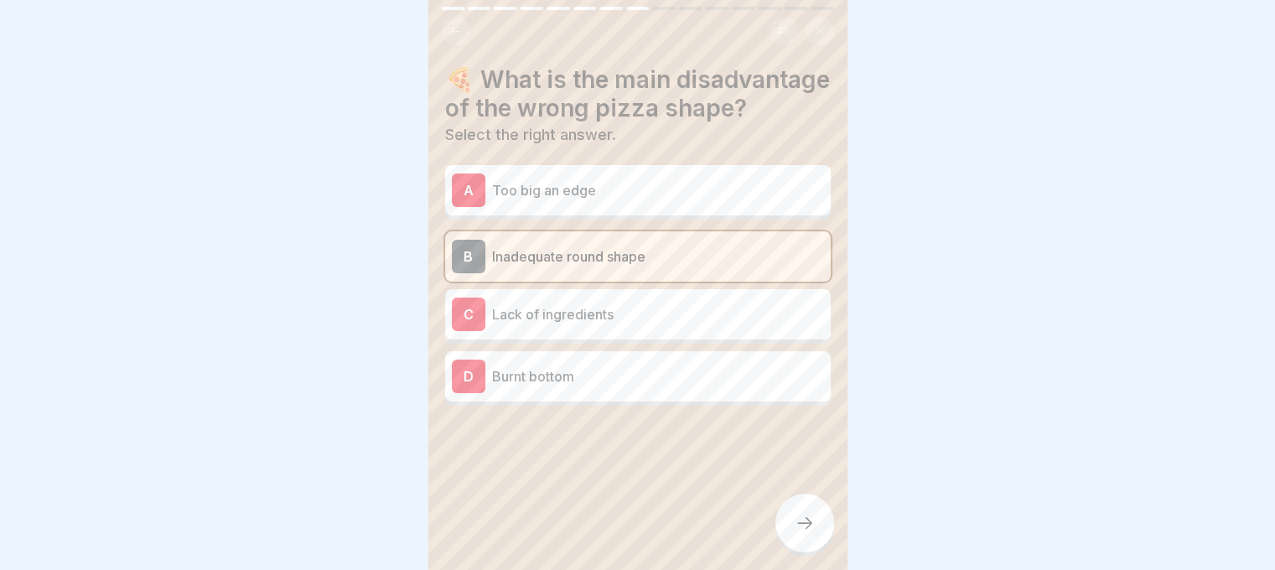
click at [784, 527] on div at bounding box center [804, 523] width 59 height 59
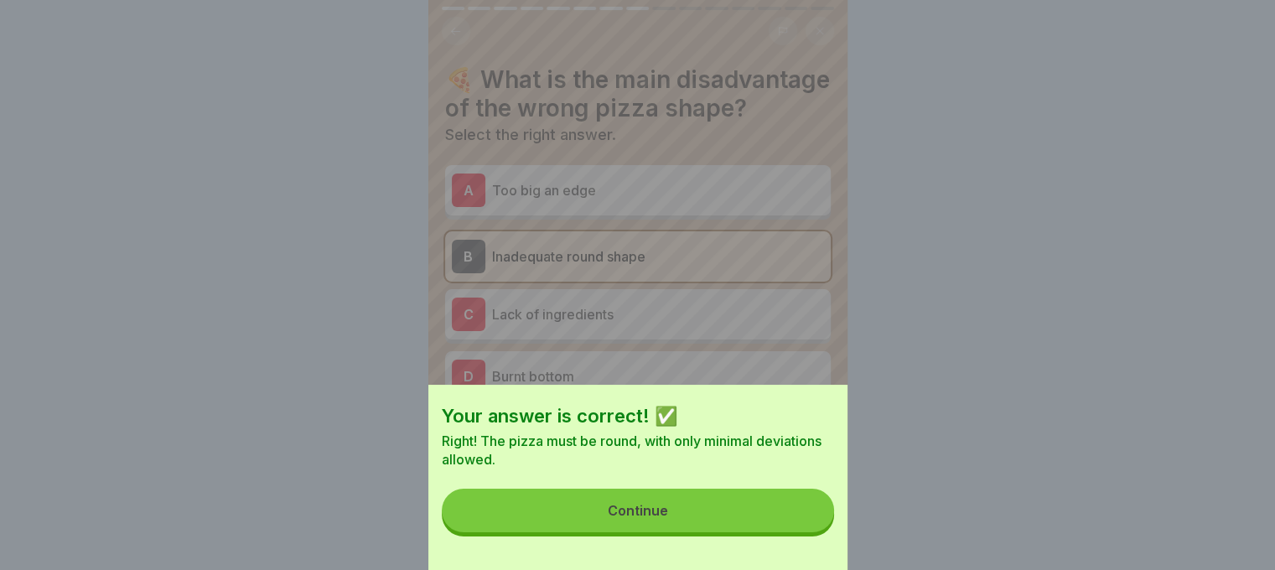
click at [784, 530] on button "Continue" at bounding box center [638, 511] width 392 height 44
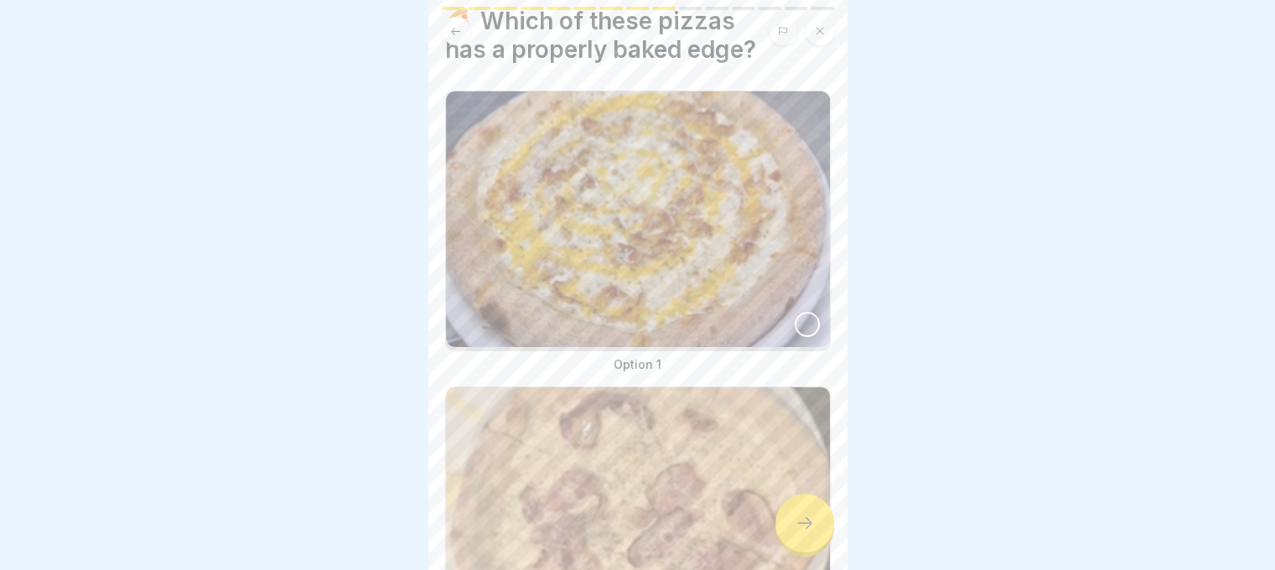
scroll to position [84, 0]
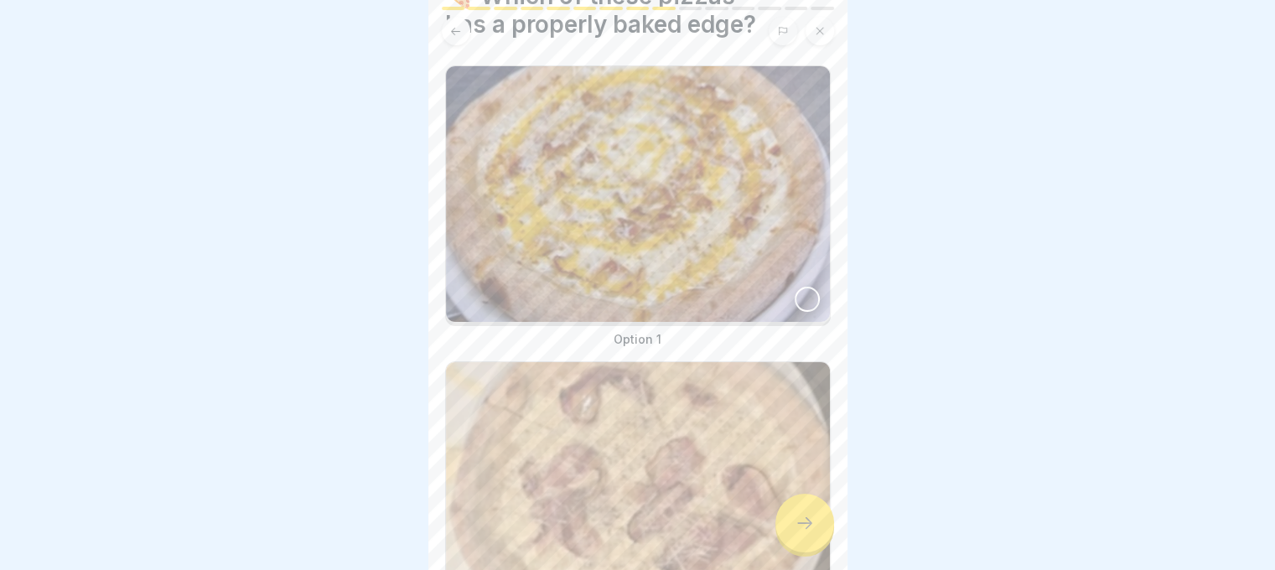
click at [794, 293] on div at bounding box center [806, 299] width 25 height 25
click at [809, 530] on icon at bounding box center [804, 523] width 20 height 20
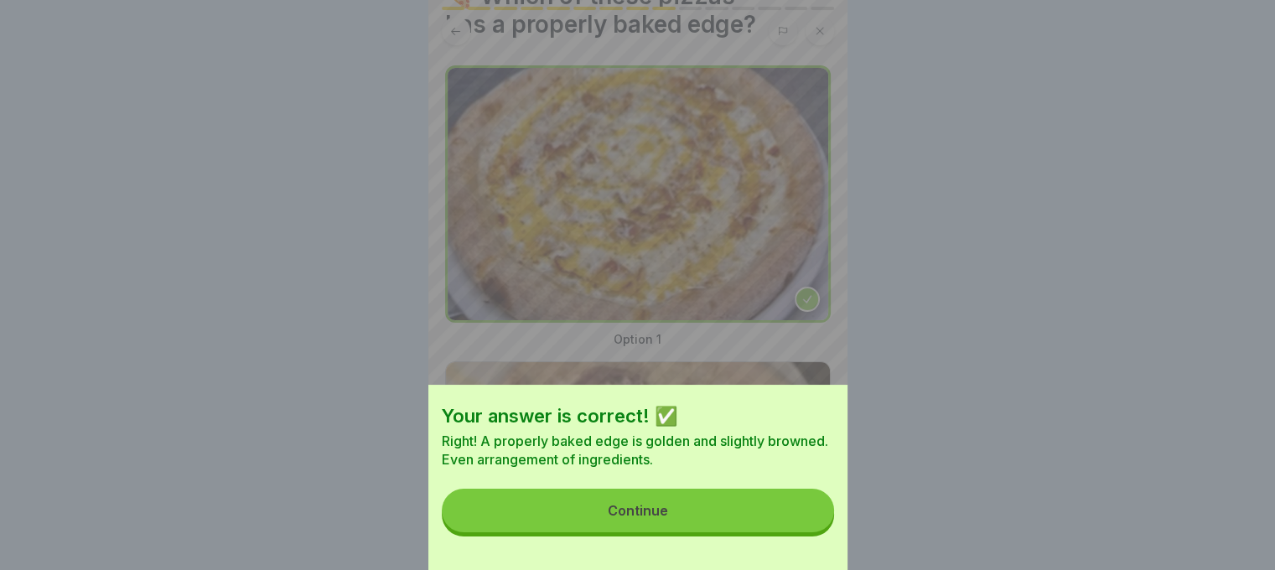
click at [737, 518] on button "Continue" at bounding box center [638, 511] width 392 height 44
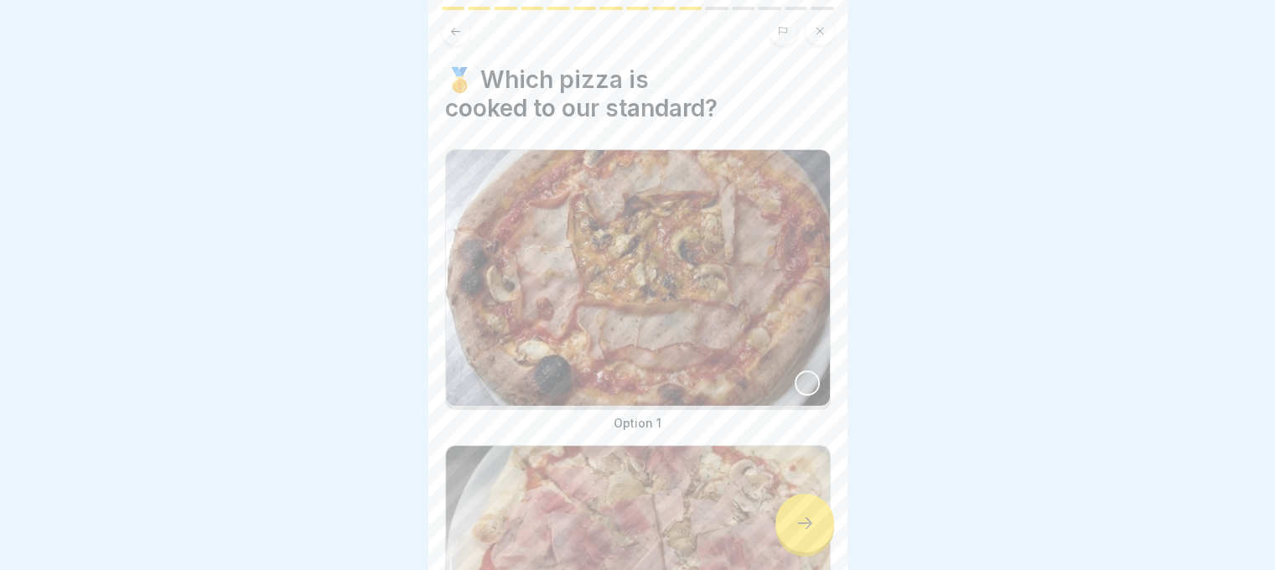
click at [798, 370] on div at bounding box center [806, 382] width 25 height 25
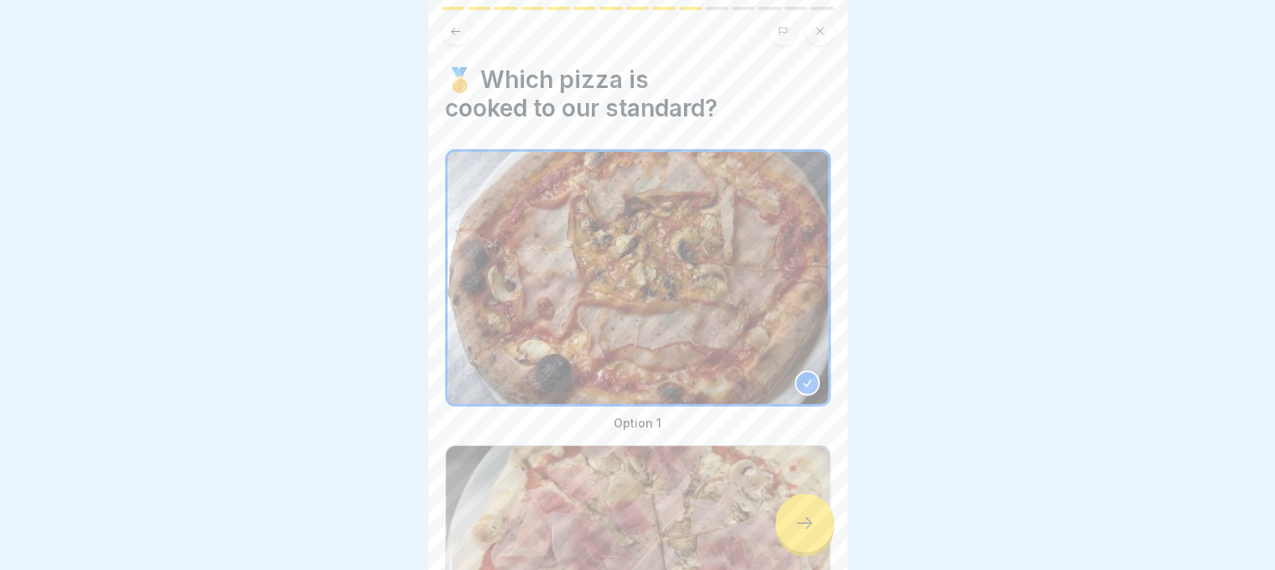
click at [791, 519] on div at bounding box center [804, 523] width 59 height 59
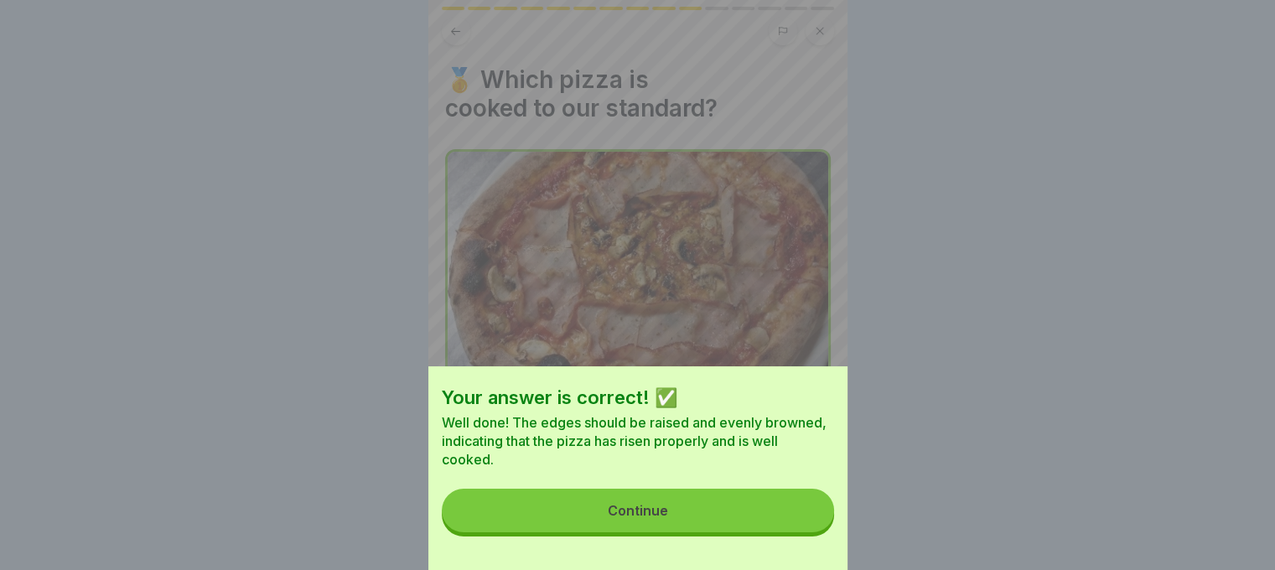
click at [710, 520] on button "Continue" at bounding box center [638, 511] width 392 height 44
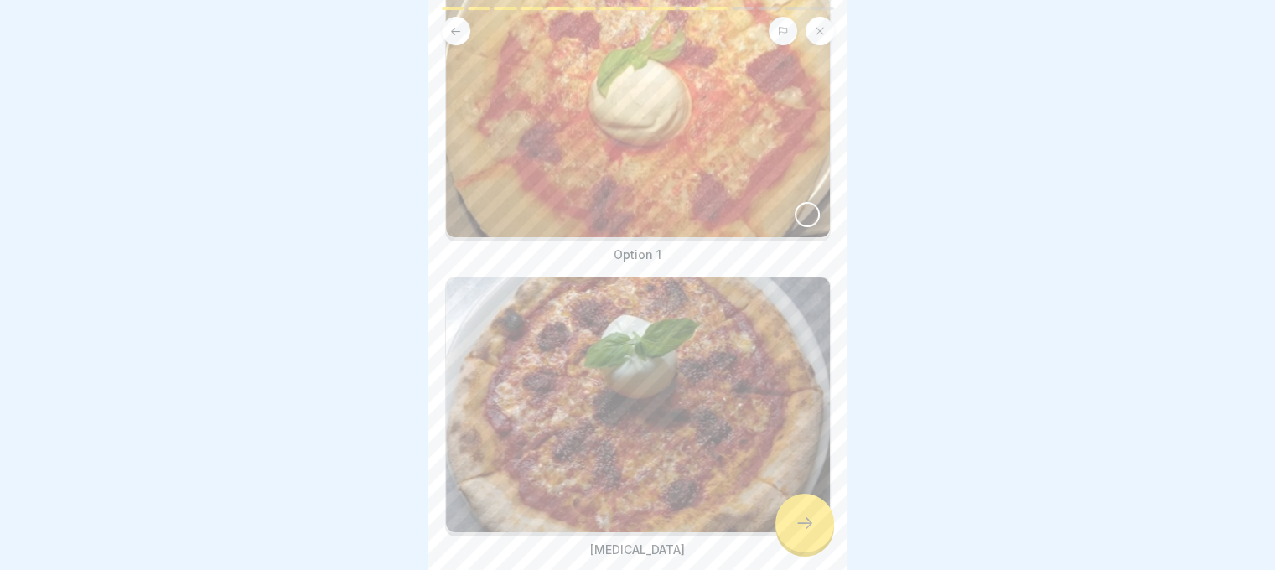
scroll to position [241, 0]
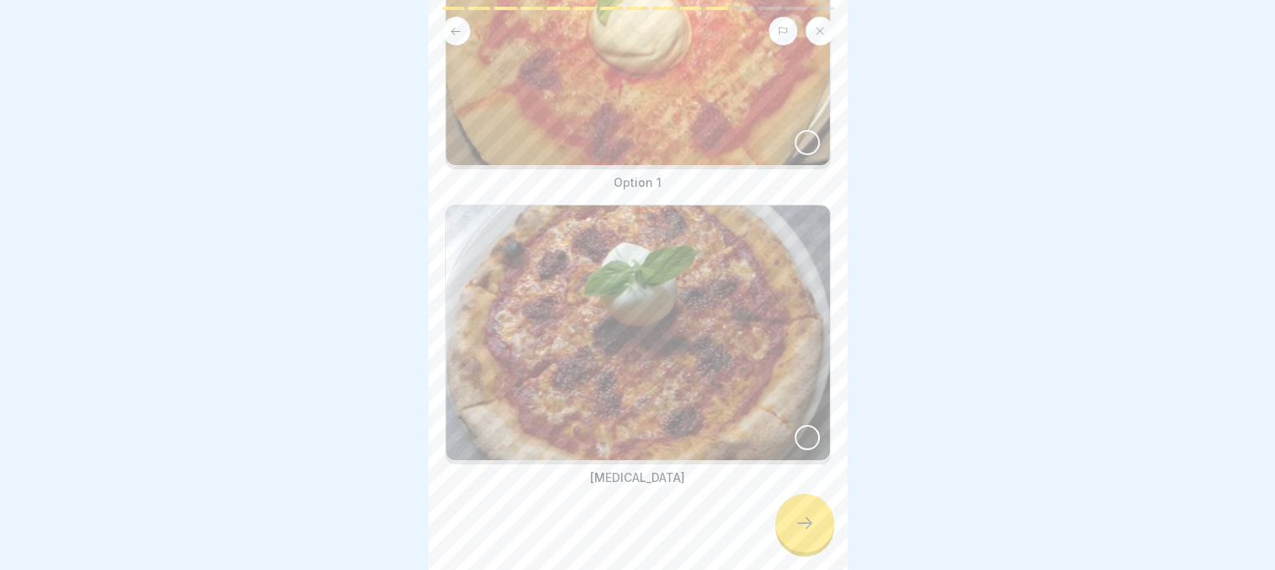
click at [794, 425] on div at bounding box center [806, 437] width 25 height 25
click at [794, 533] on icon at bounding box center [804, 523] width 20 height 20
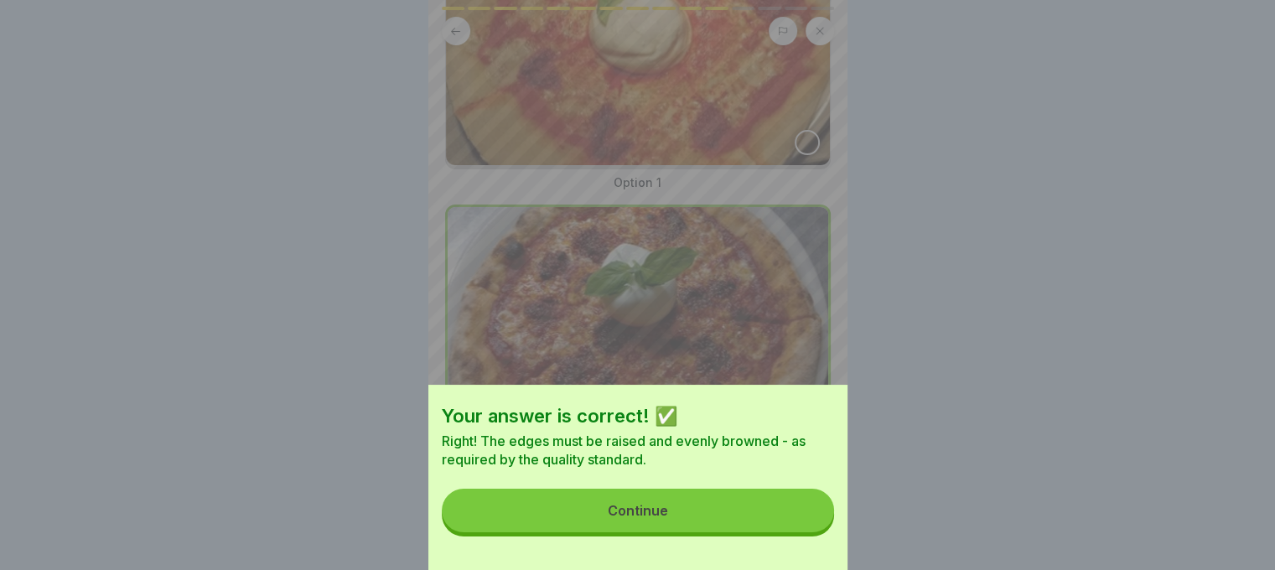
click at [702, 529] on button "Continue" at bounding box center [638, 511] width 392 height 44
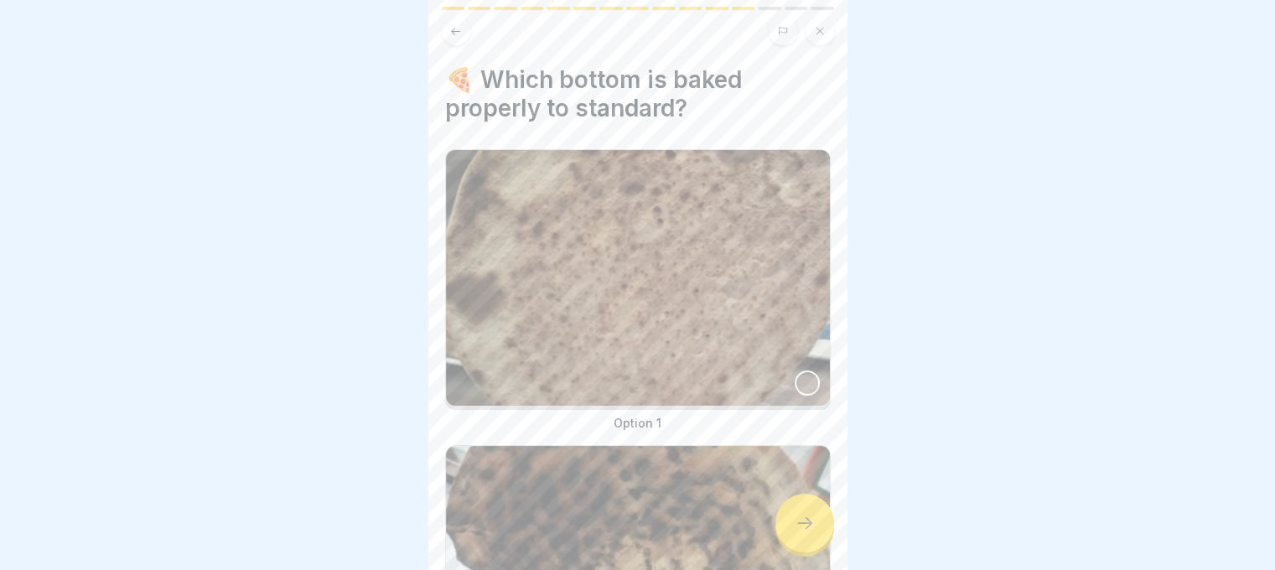
click at [801, 376] on div at bounding box center [806, 382] width 25 height 25
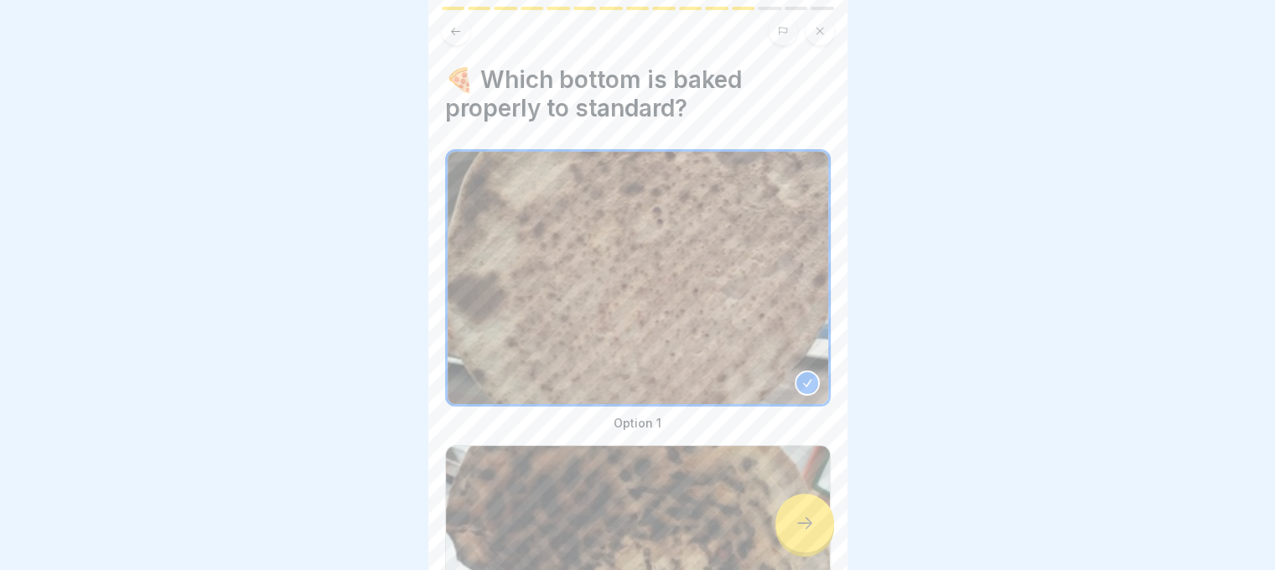
click at [811, 551] on div at bounding box center [804, 523] width 59 height 59
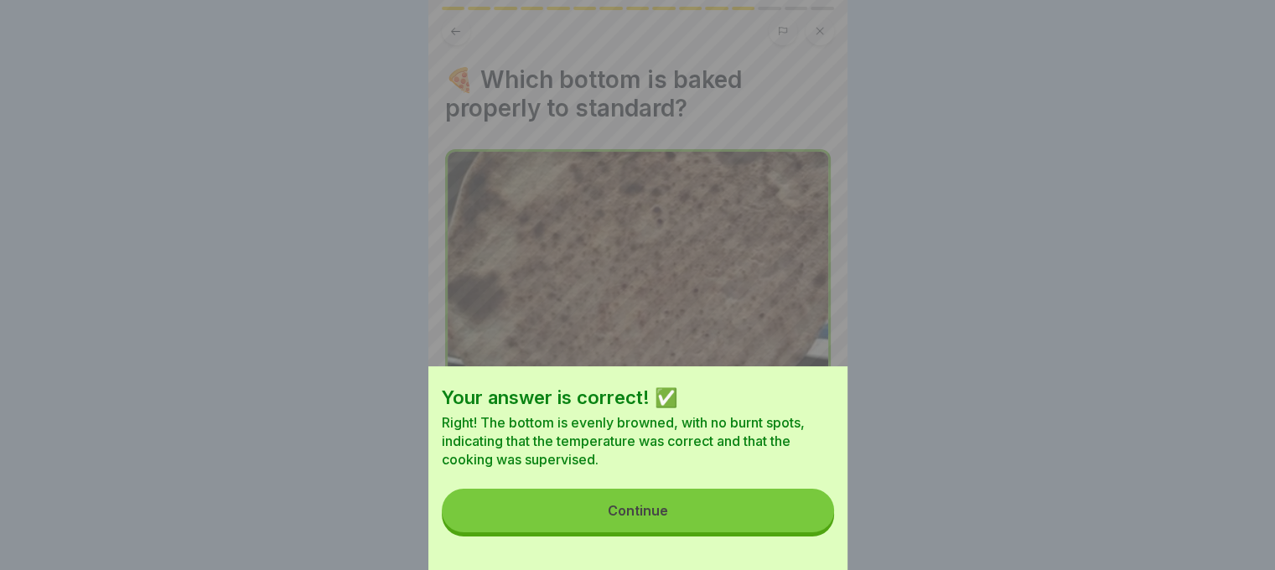
drag, startPoint x: 808, startPoint y: 546, endPoint x: 806, endPoint y: 515, distance: 30.2
click at [808, 544] on div "Your answer is correct! ✅ Right! The bottom is evenly browned, with no burnt sp…" at bounding box center [637, 468] width 419 height 204
click at [805, 513] on button "Continue" at bounding box center [638, 511] width 392 height 44
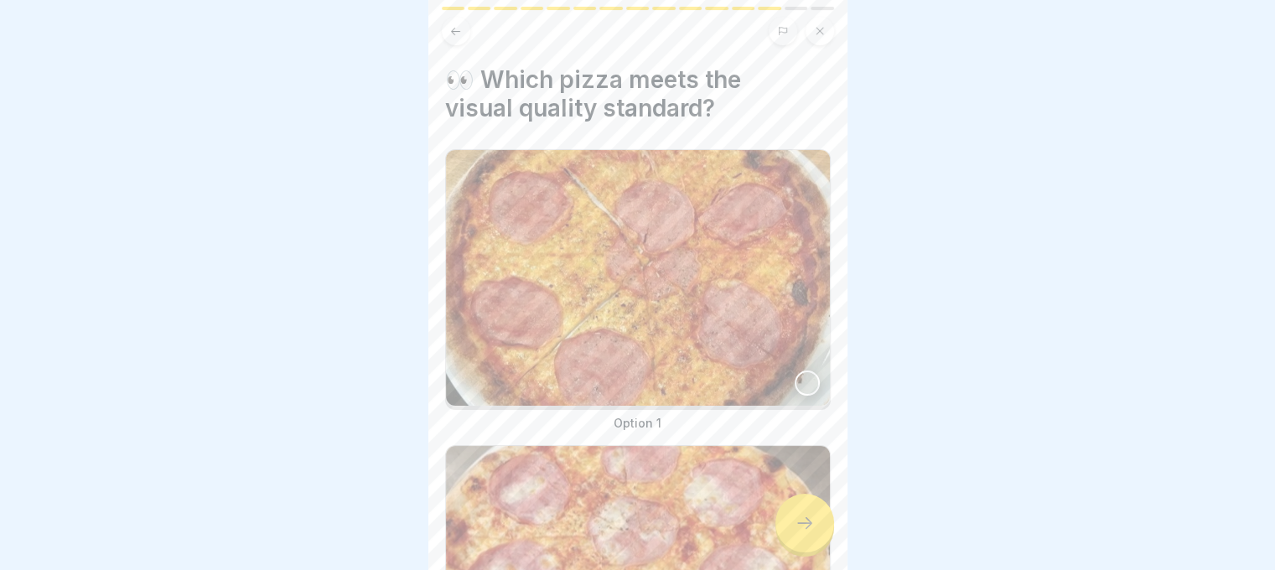
click at [789, 361] on img at bounding box center [638, 278] width 384 height 256
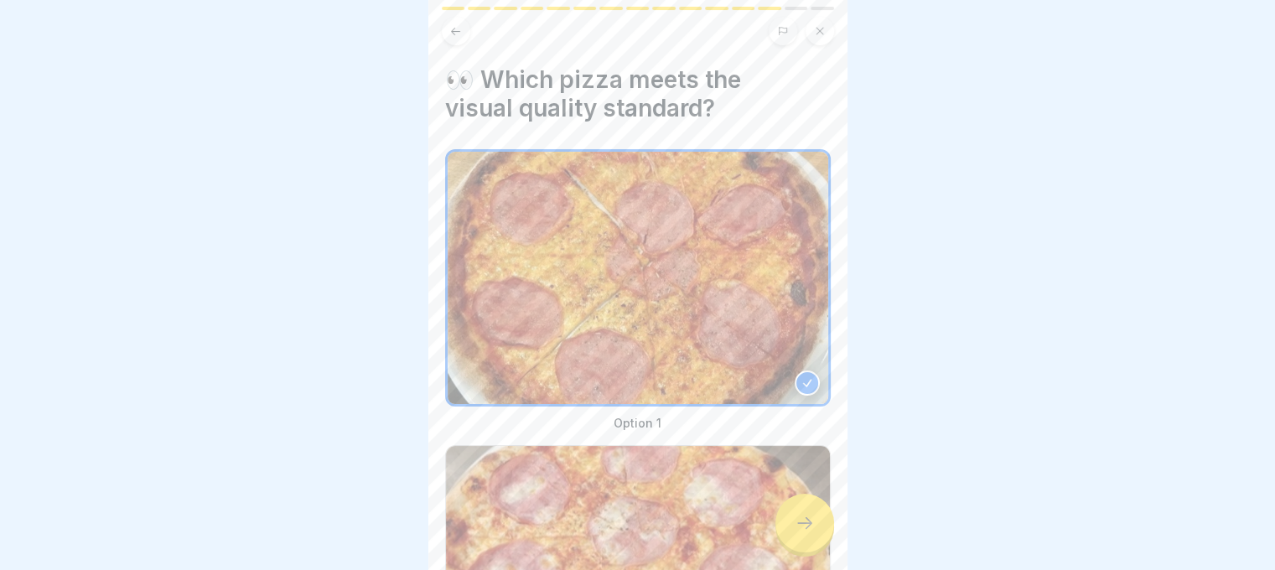
click at [807, 552] on div at bounding box center [804, 523] width 59 height 59
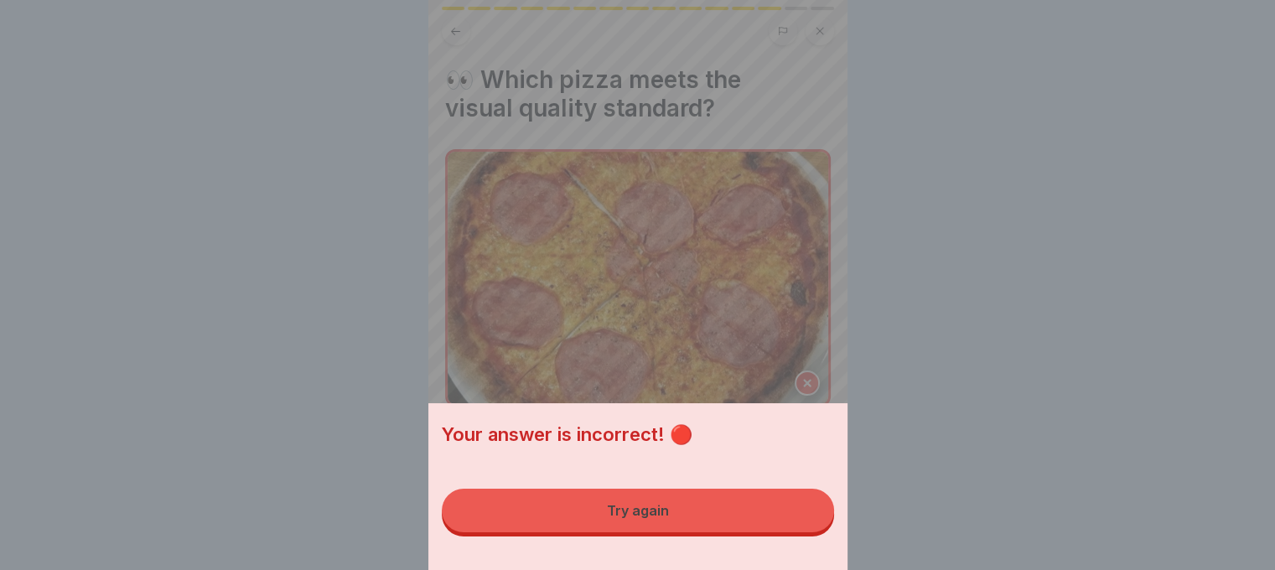
click at [801, 532] on button "Try again" at bounding box center [638, 511] width 392 height 44
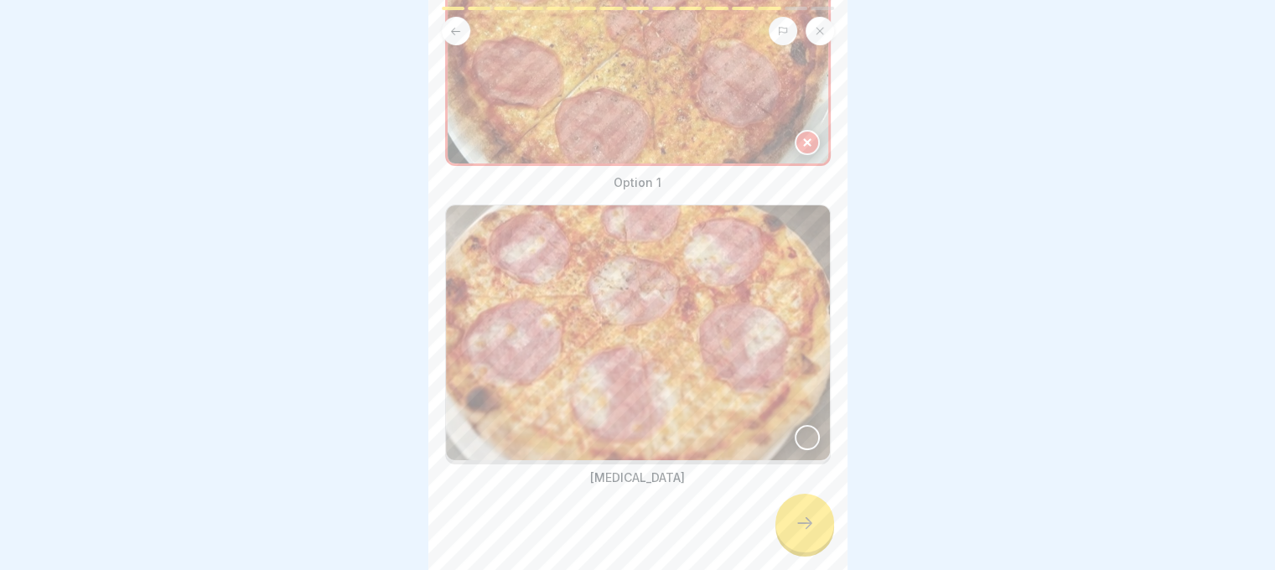
click at [794, 426] on div at bounding box center [806, 437] width 25 height 25
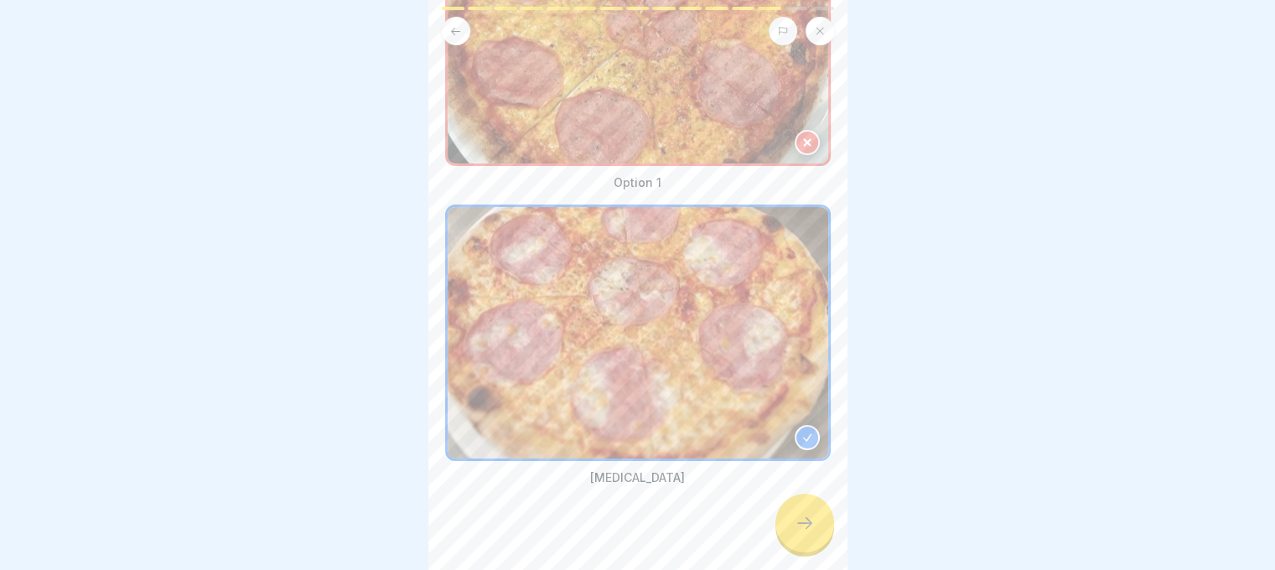
click at [810, 552] on div at bounding box center [804, 523] width 59 height 59
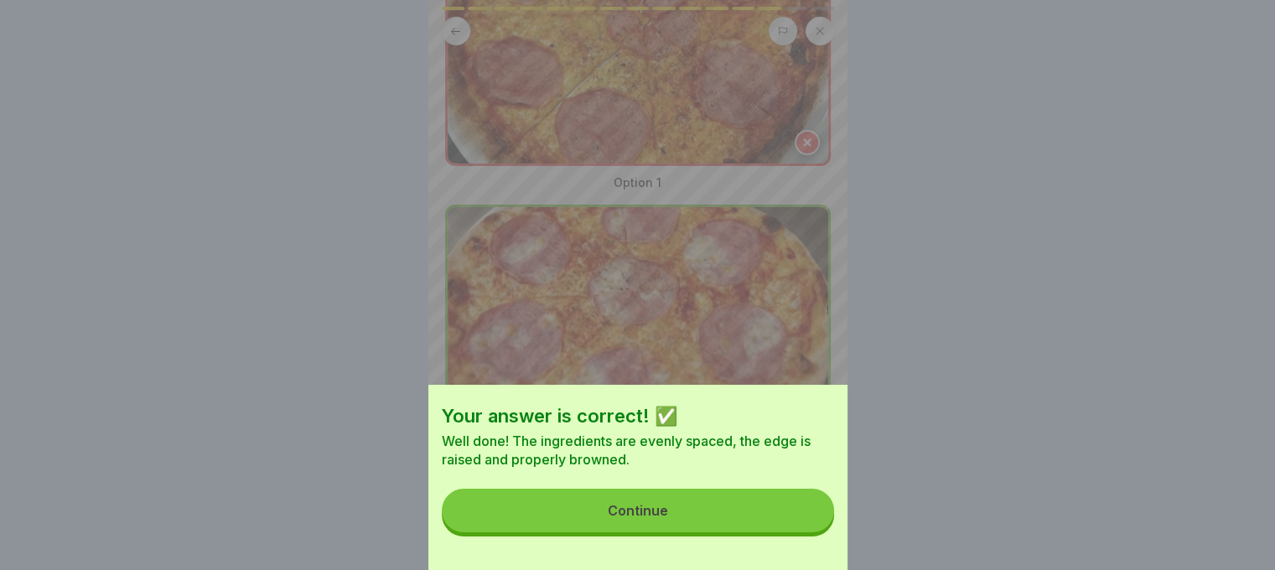
click at [789, 532] on button "Continue" at bounding box center [638, 511] width 392 height 44
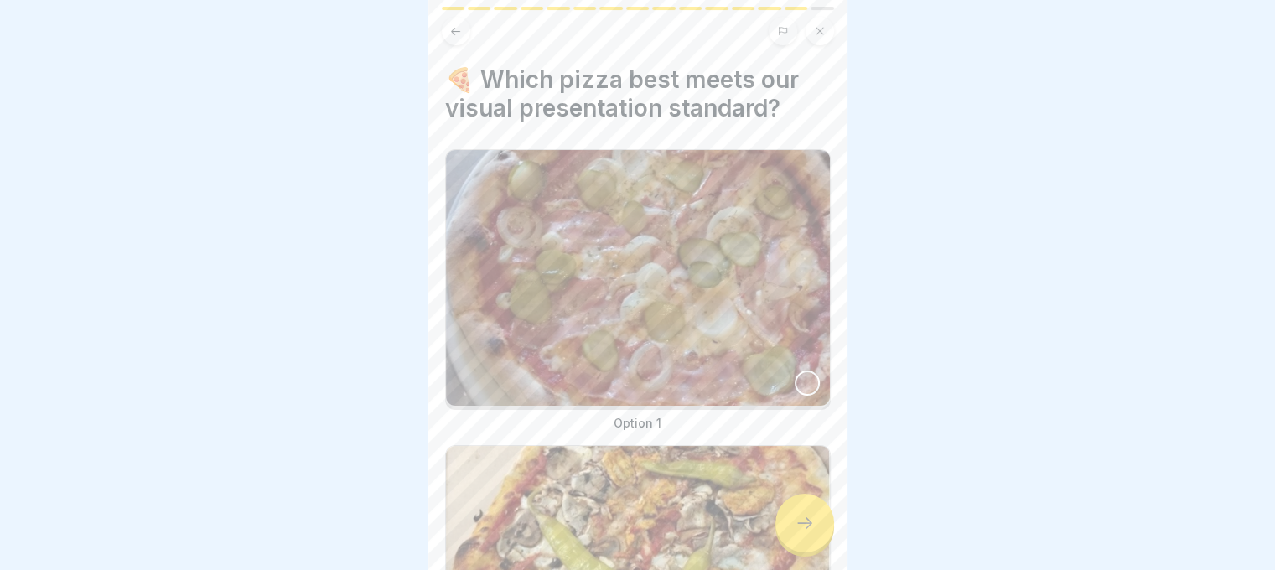
scroll to position [84, 0]
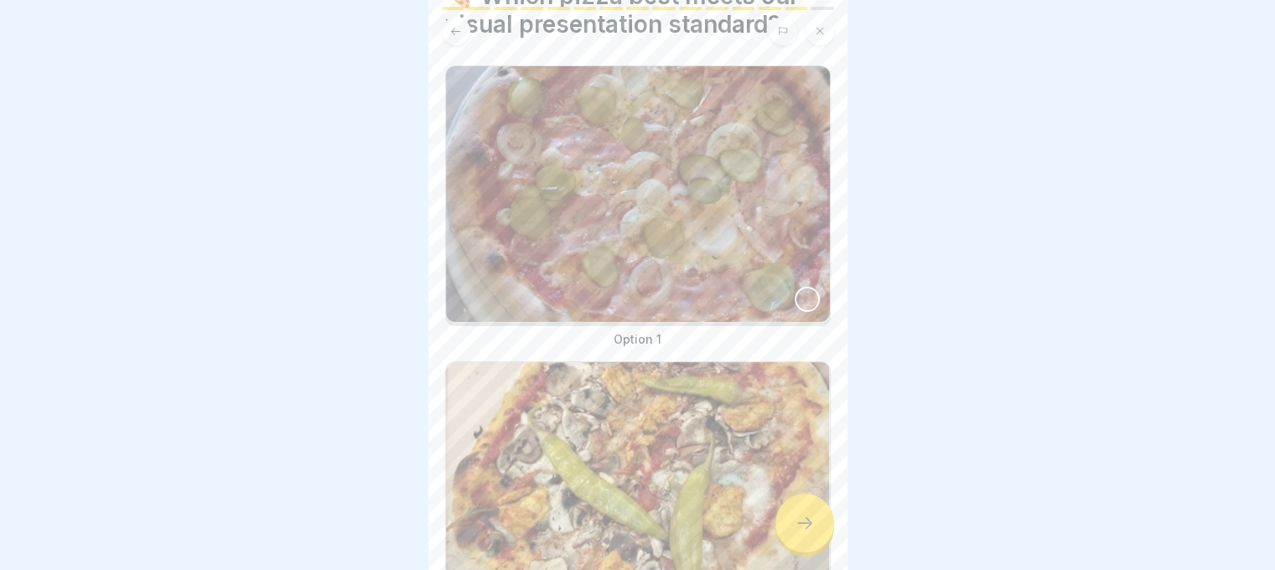
click at [794, 299] on div at bounding box center [806, 299] width 25 height 25
click at [758, 523] on img at bounding box center [638, 490] width 384 height 256
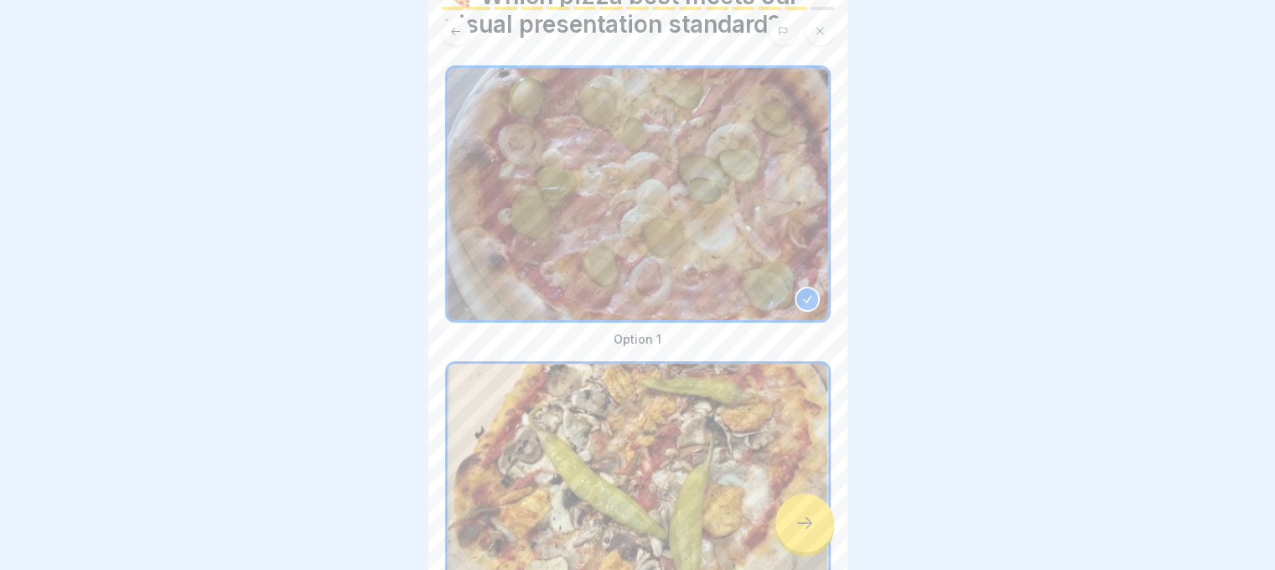
click at [812, 533] on icon at bounding box center [804, 523] width 20 height 20
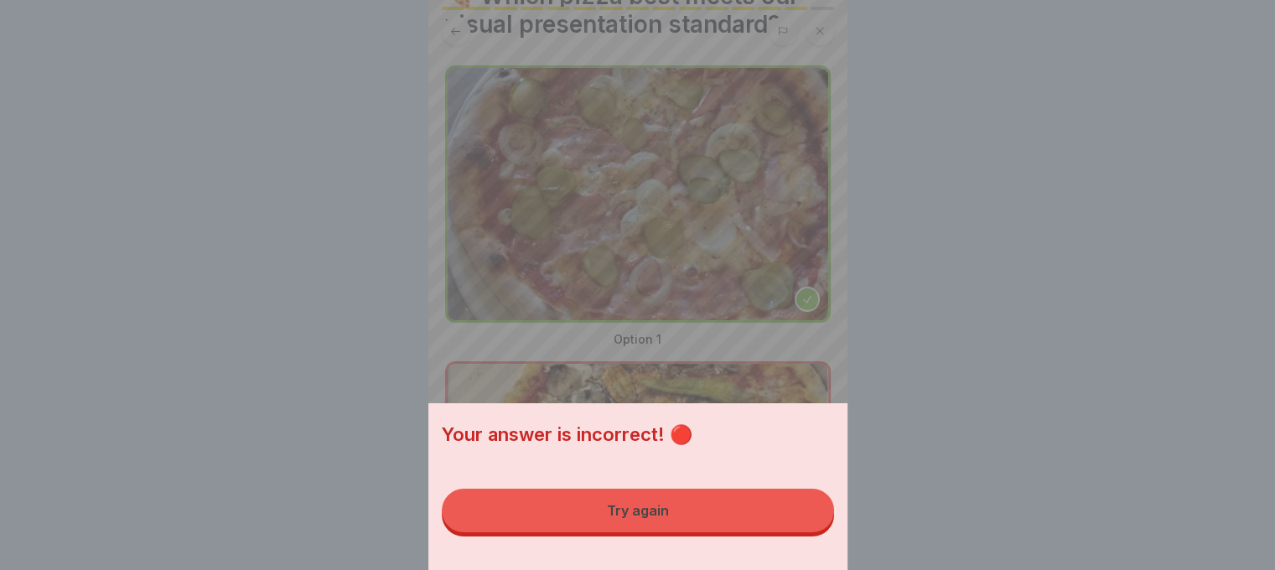
drag, startPoint x: 717, startPoint y: 515, endPoint x: 789, endPoint y: 404, distance: 132.3
click at [720, 515] on button "Try again" at bounding box center [638, 511] width 392 height 44
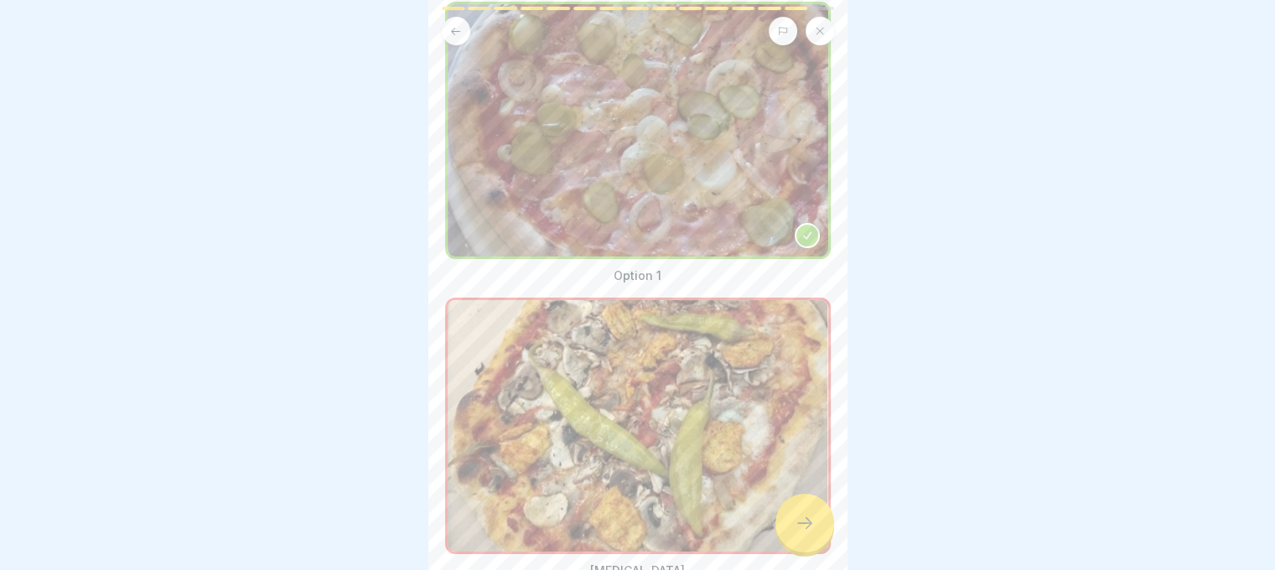
scroll to position [241, 0]
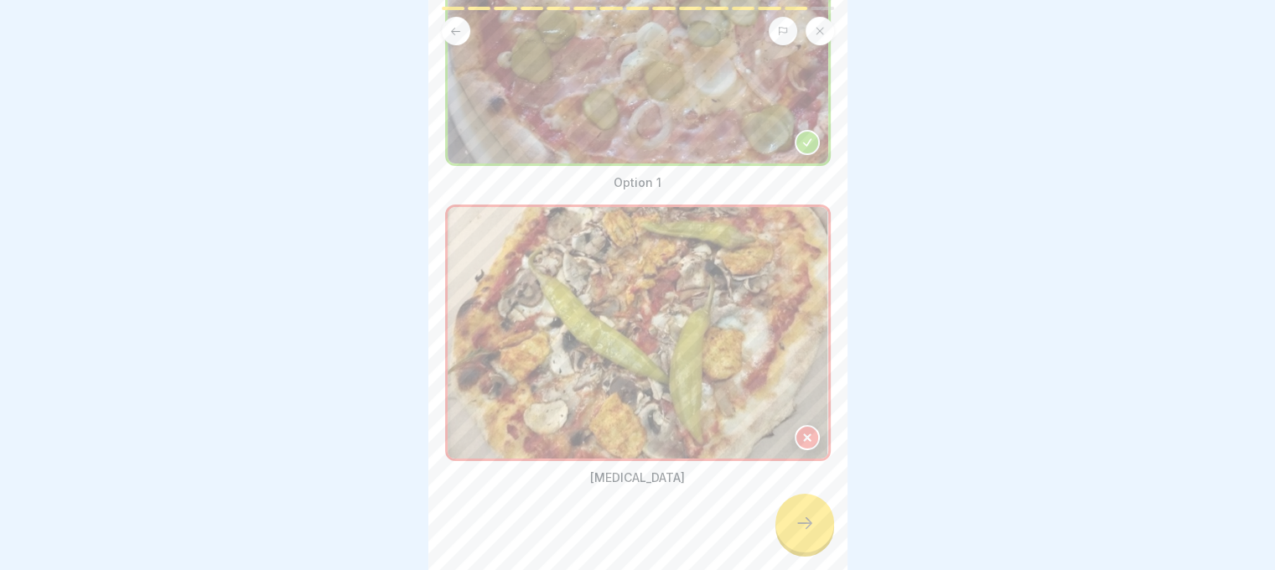
click at [797, 425] on div at bounding box center [806, 437] width 25 height 25
click at [804, 515] on icon at bounding box center [804, 523] width 20 height 20
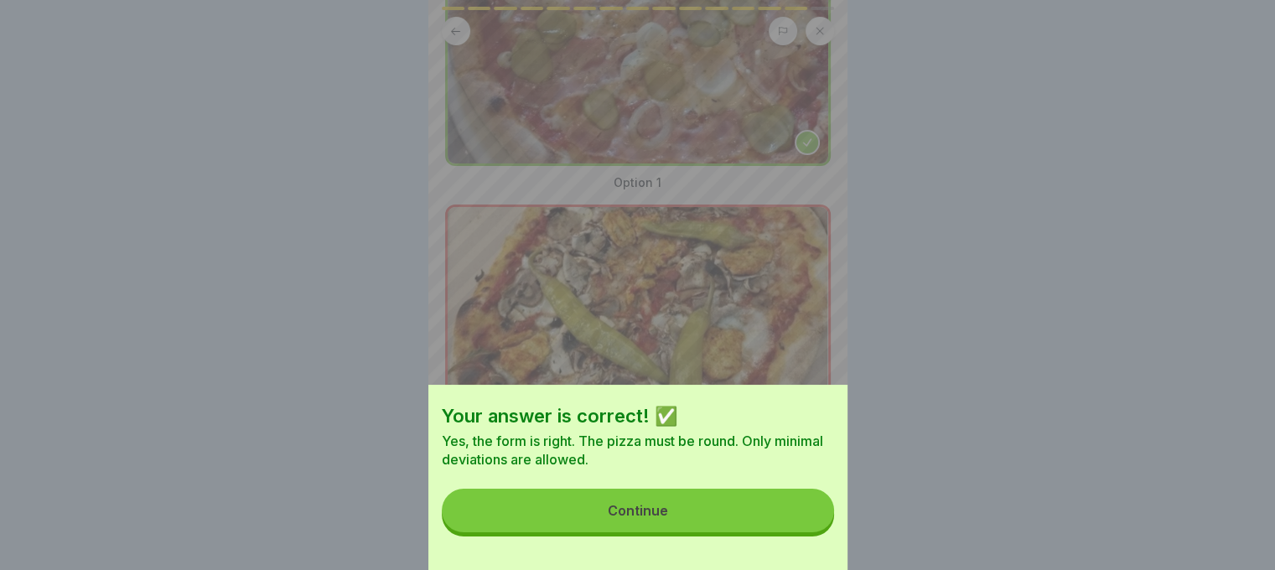
click at [786, 527] on button "Continue" at bounding box center [638, 511] width 392 height 44
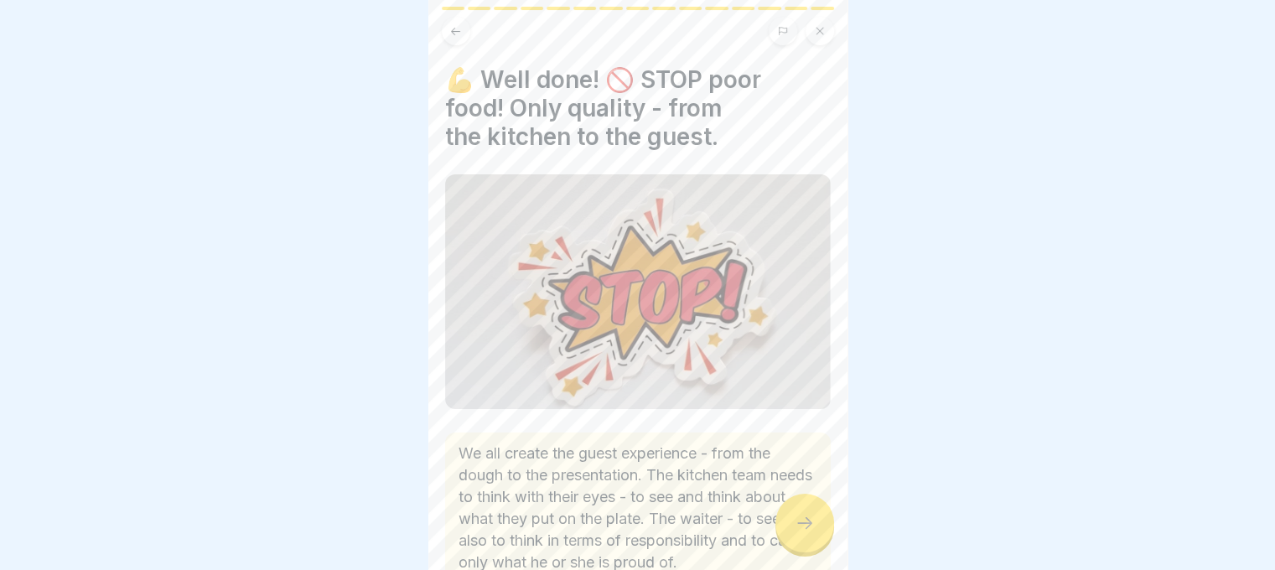
click at [805, 523] on icon at bounding box center [804, 523] width 20 height 20
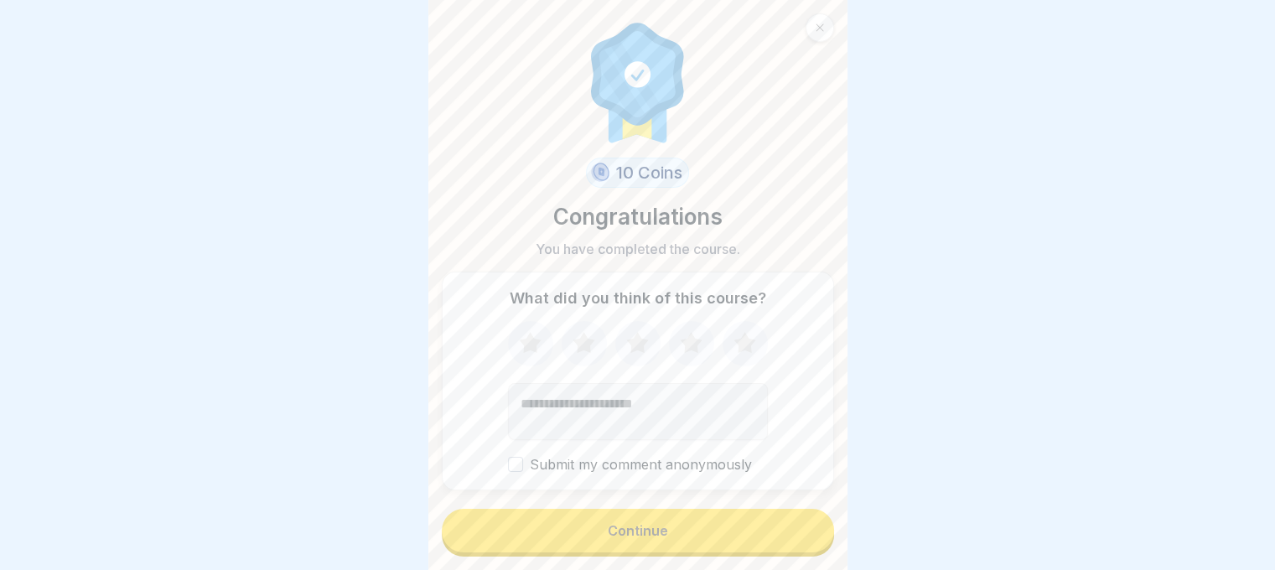
click at [792, 539] on button "Continue" at bounding box center [638, 531] width 392 height 44
